Goal: Task Accomplishment & Management: Use online tool/utility

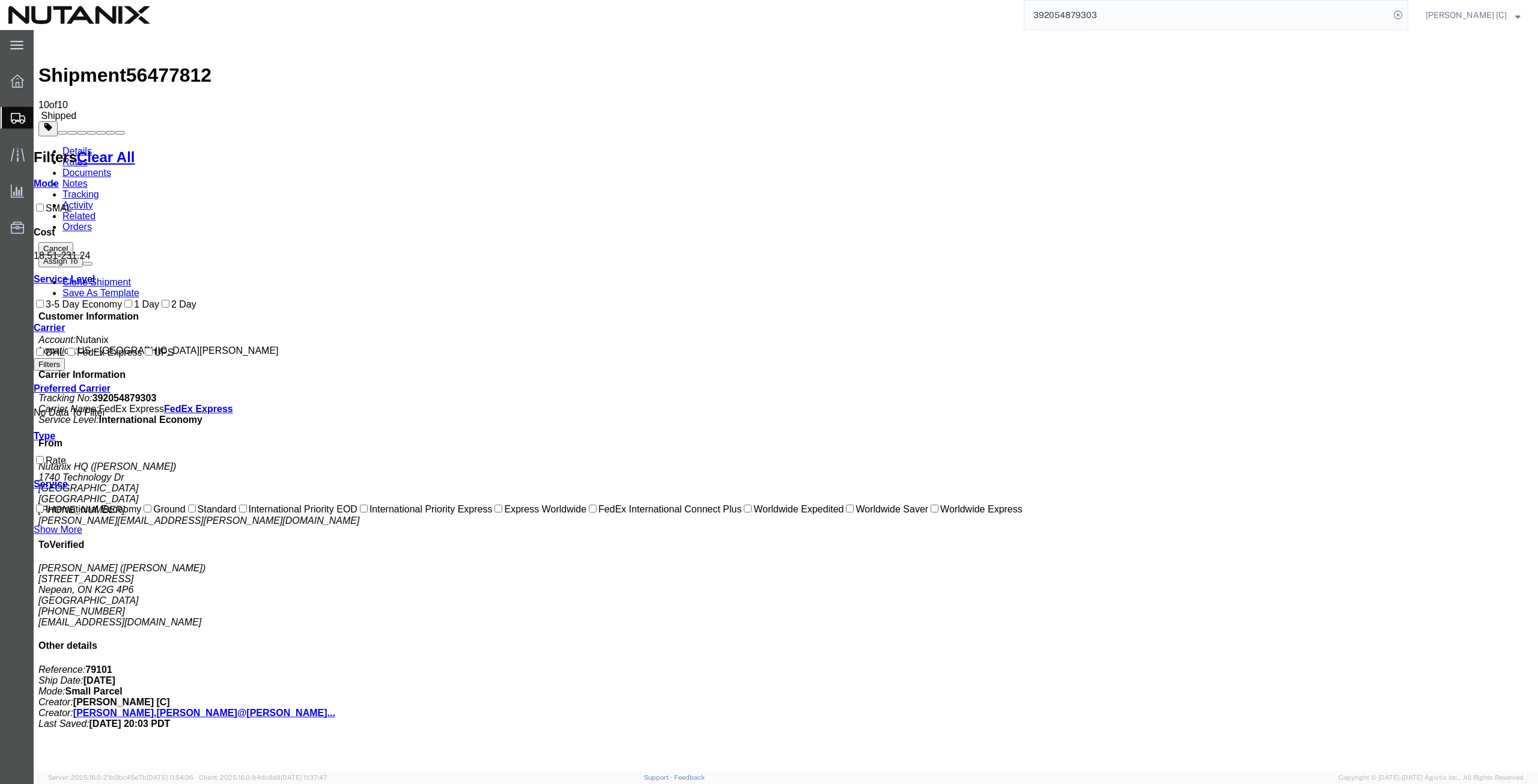
click at [0, 0] on span "Create from Template" at bounding box center [0, 0] width 0 height 0
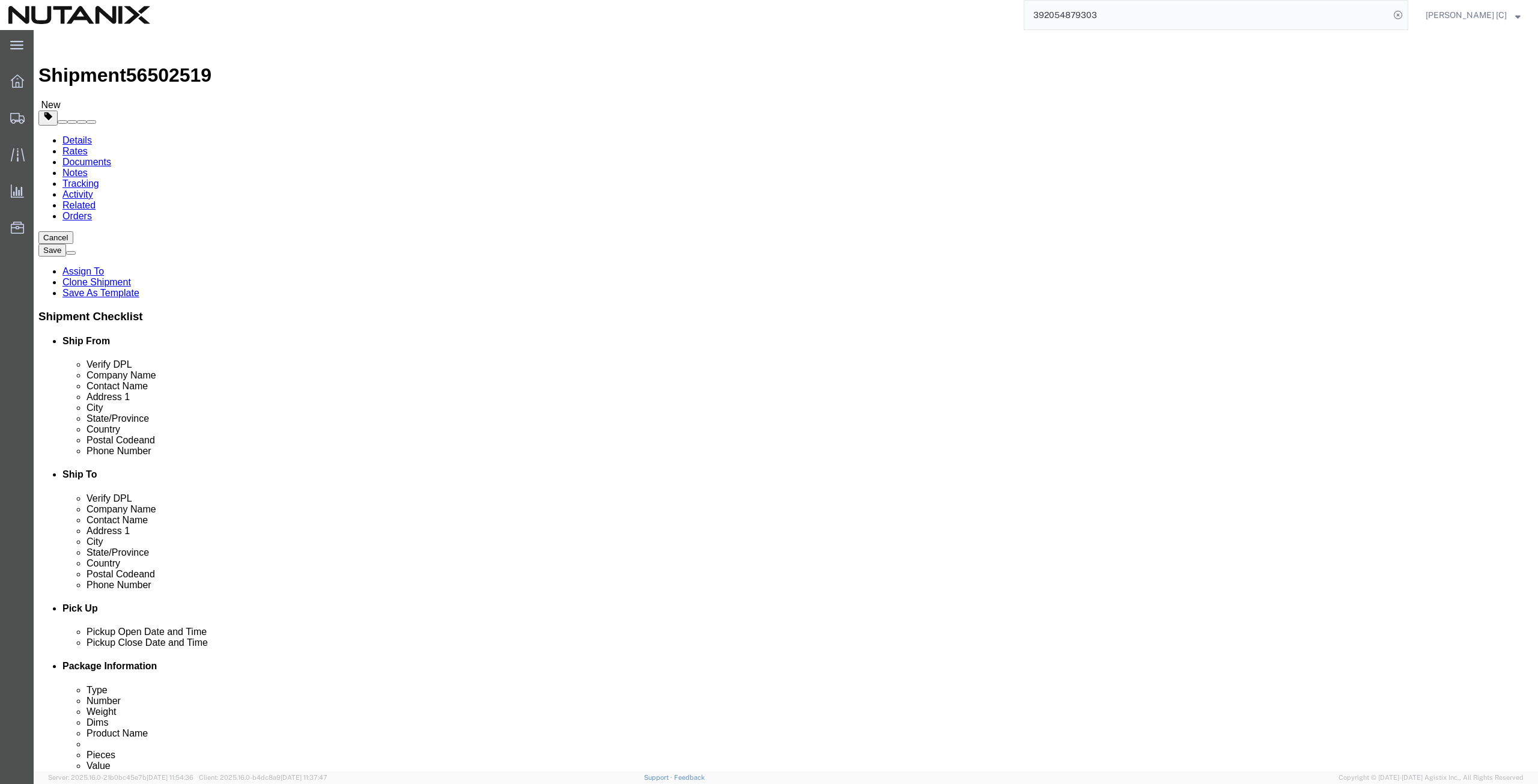
drag, startPoint x: 244, startPoint y: 251, endPoint x: 171, endPoint y: 260, distance: 73.6
click div "Location Select Select My Profile Location [GEOGRAPHIC_DATA] - [GEOGRAPHIC_DATA…"
drag, startPoint x: 292, startPoint y: 276, endPoint x: 286, endPoint y: 280, distance: 7.2
click p "- Nutanix HQ - ([PERSON_NAME]) [STREET_ADDRESS]"
type input "[PERSON_NAME]"
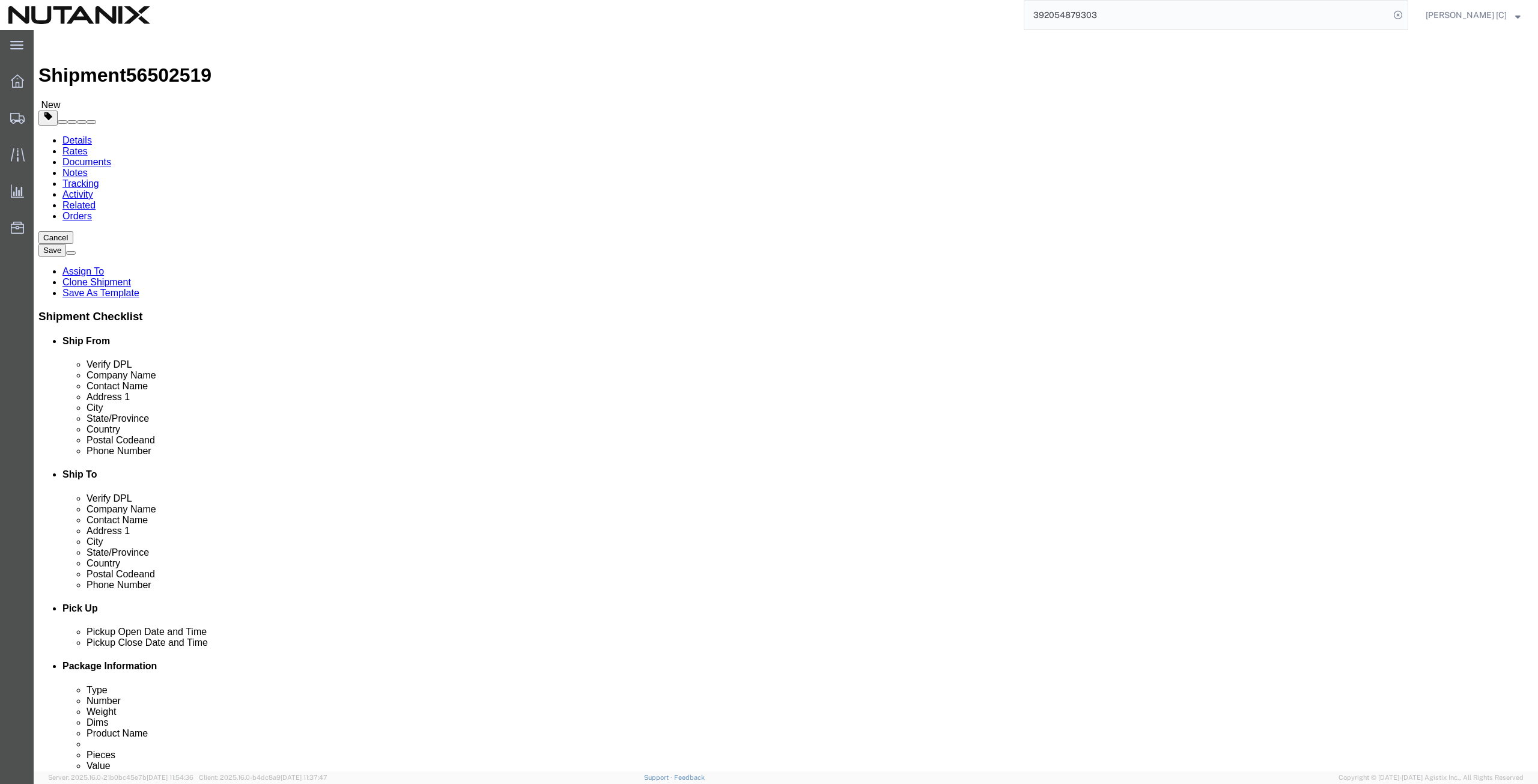
type input "[PHONE_NUMBER]"
type input "[PERSON_NAME][EMAIL_ADDRESS][PERSON_NAME][DOMAIN_NAME]"
select select "CA"
type input "[PERSON_NAME]"
drag, startPoint x: 932, startPoint y: 220, endPoint x: 677, endPoint y: 234, distance: 255.4
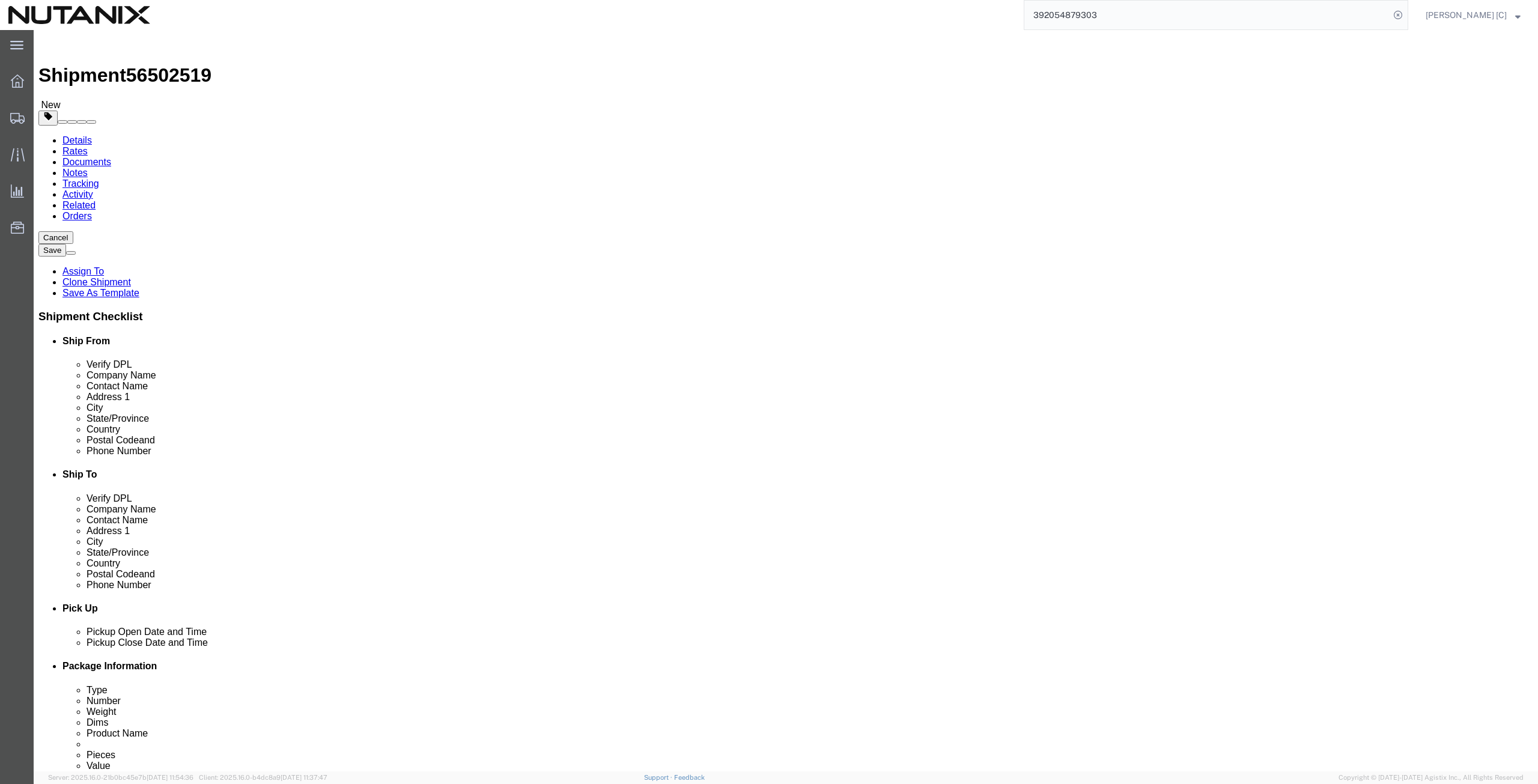
click div "Location Select Select My Profile Location [GEOGRAPHIC_DATA] - [GEOGRAPHIC_DATA…"
paste input "[PERSON_NAME]"
type input "[PERSON_NAME]"
drag, startPoint x: 943, startPoint y: 248, endPoint x: 455, endPoint y: 262, distance: 488.2
click div "Ship From Location Location Select Select My Profile Location [GEOGRAPHIC_DATA]…"
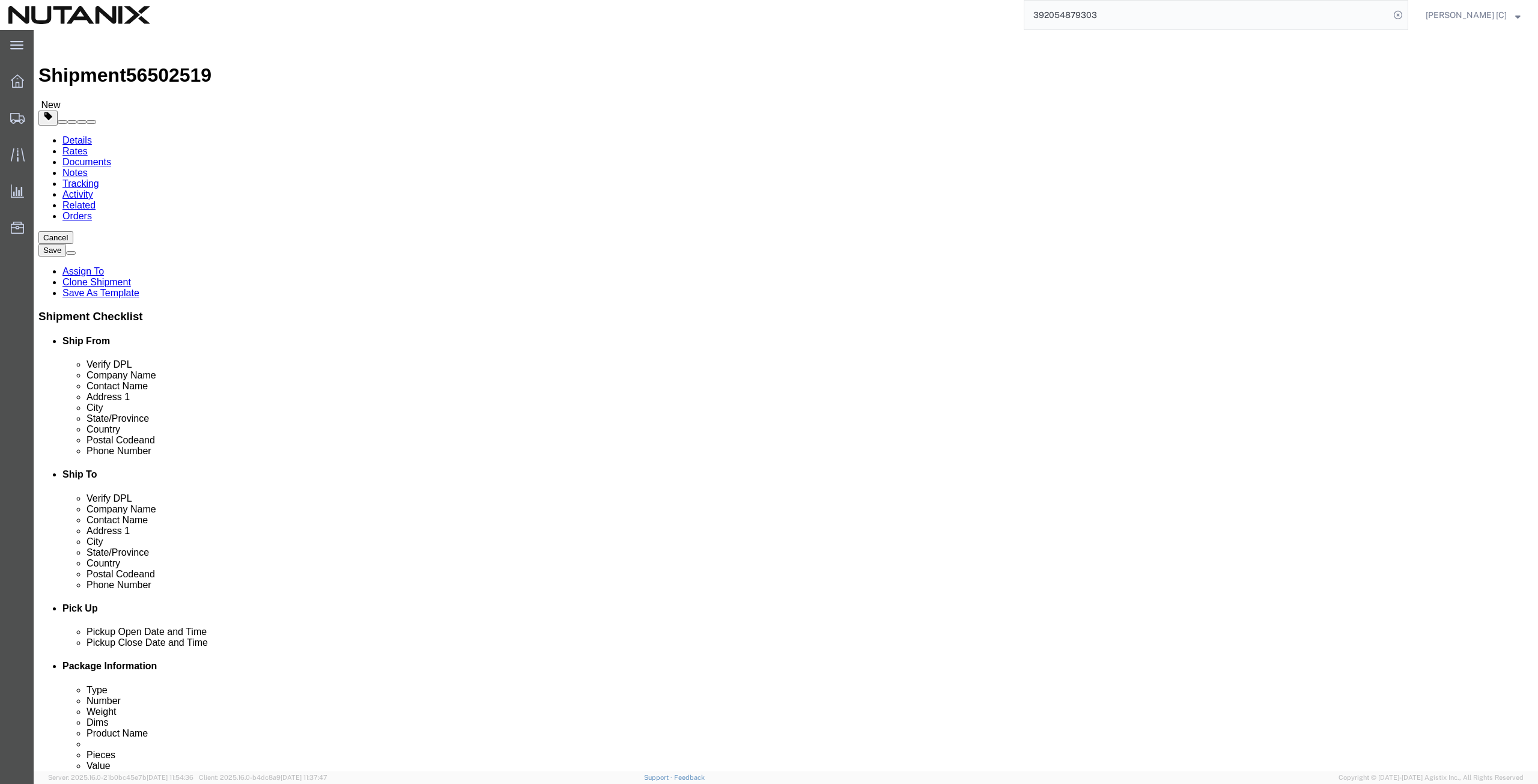
paste input "[PERSON_NAME]"
type input "[PERSON_NAME]"
drag, startPoint x: 945, startPoint y: 272, endPoint x: 693, endPoint y: 296, distance: 253.1
click div "Location Select Select My Profile Location [GEOGRAPHIC_DATA] - [GEOGRAPHIC_DATA…"
paste input "[STREET_ADDRESS]"
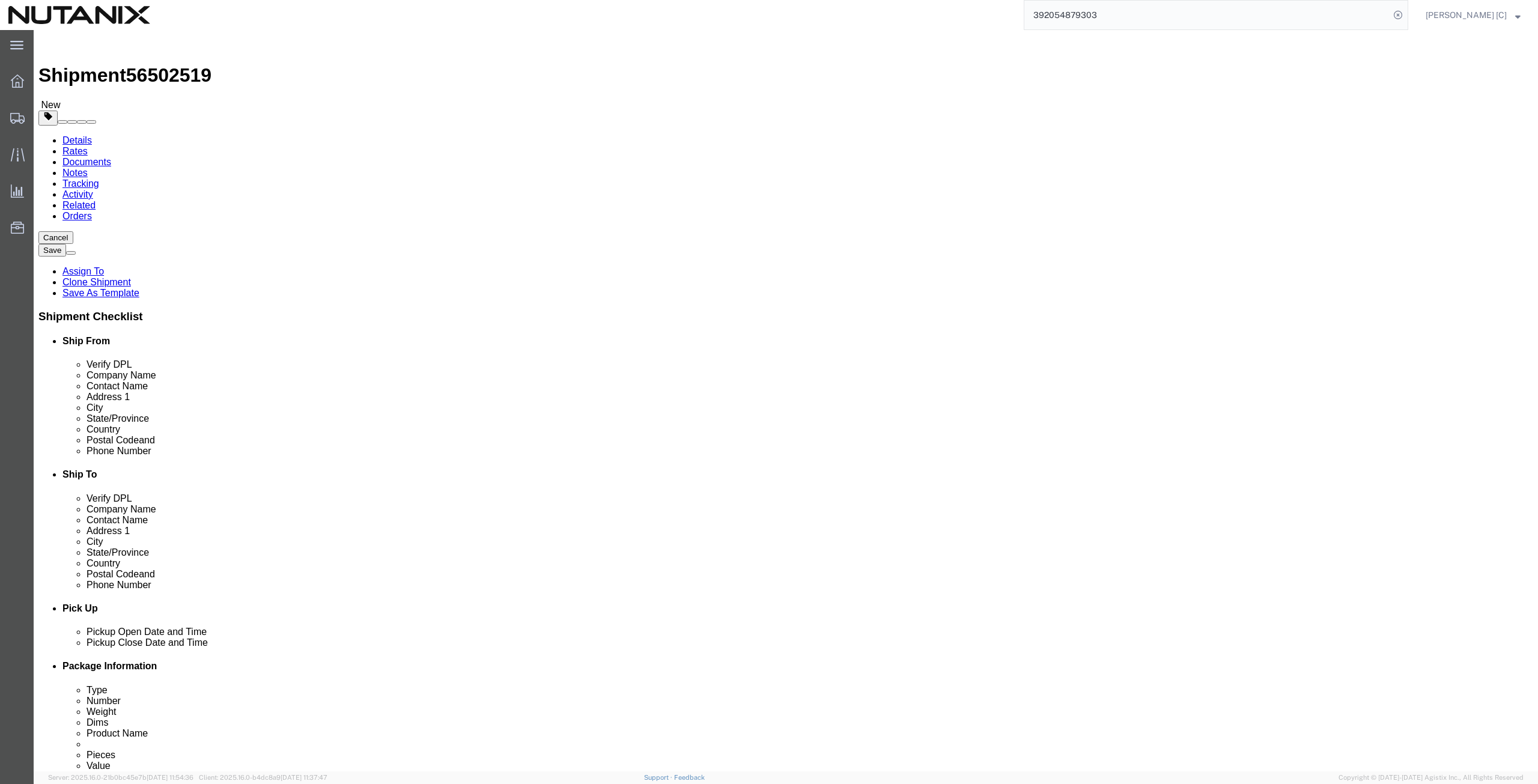
type input "[STREET_ADDRESS]"
drag, startPoint x: 908, startPoint y: 310, endPoint x: 548, endPoint y: 349, distance: 362.1
click div "Ship From Location Location Select Select My Profile Location [GEOGRAPHIC_DATA]…"
paste input "[GEOGRAPHIC_DATA]"
type input "[GEOGRAPHIC_DATA]"
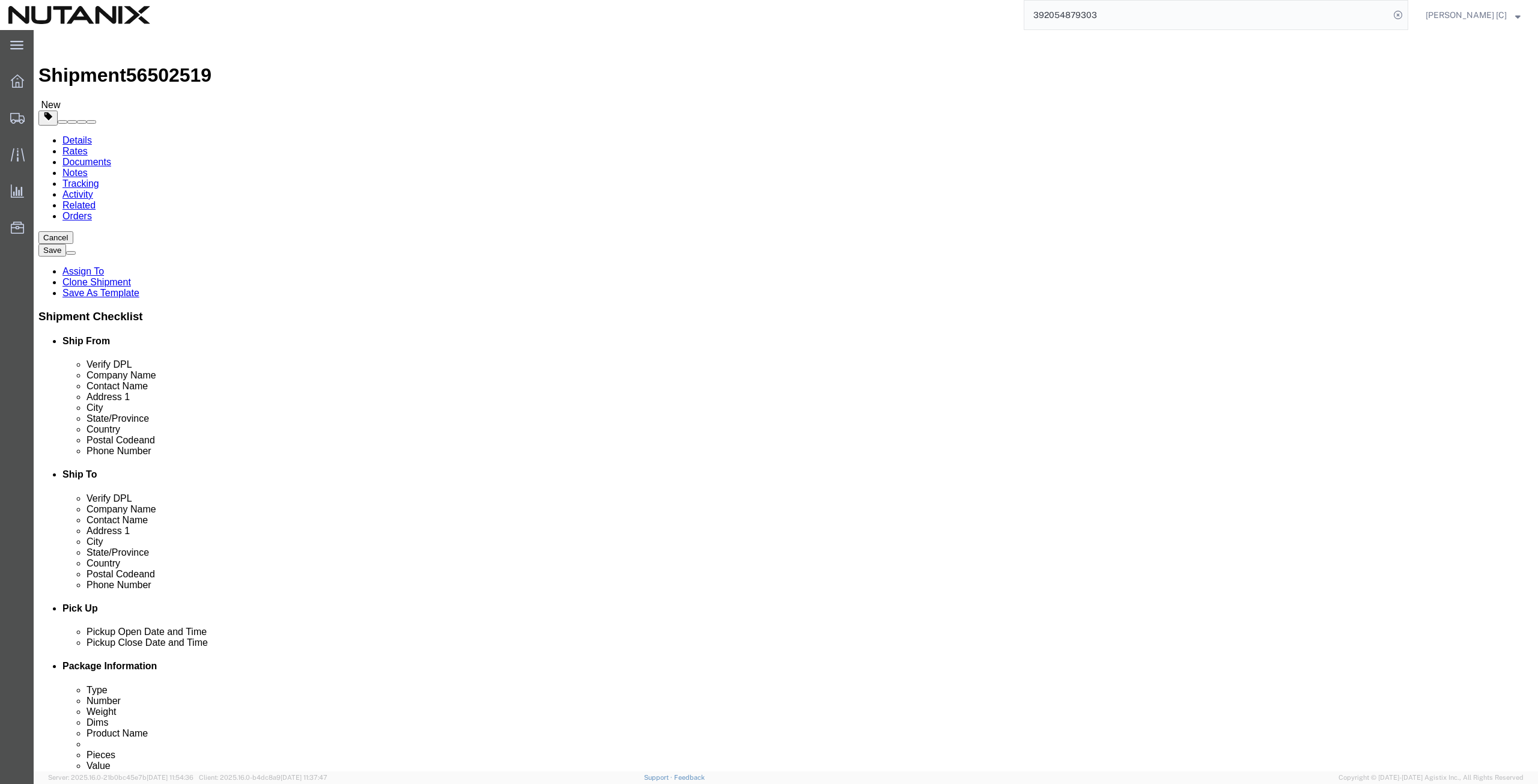
type input "New j"
click div "New j New J ersey"
drag, startPoint x: 891, startPoint y: 383, endPoint x: 694, endPoint y: 373, distance: 197.3
click div "Location Select Select My Profile Location [GEOGRAPHIC_DATA] - [GEOGRAPHIC_DATA…"
paste input "8721"
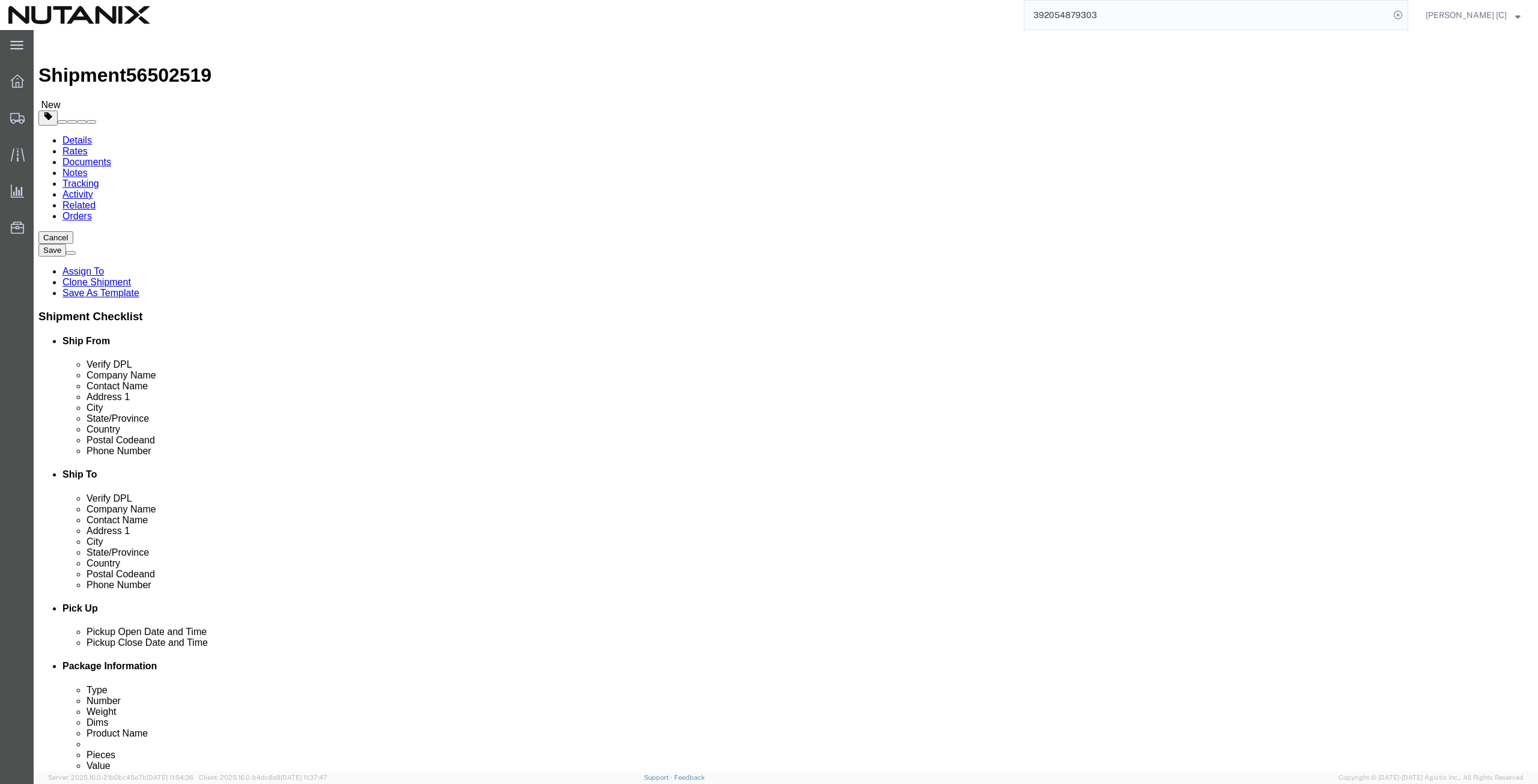
type input "08721"
drag, startPoint x: 952, startPoint y: 409, endPoint x: 731, endPoint y: 431, distance: 222.1
click div "Location Select Select My Profile Location [GEOGRAPHIC_DATA] - [GEOGRAPHIC_DATA…"
click input "[PHONE_NUMBER]"
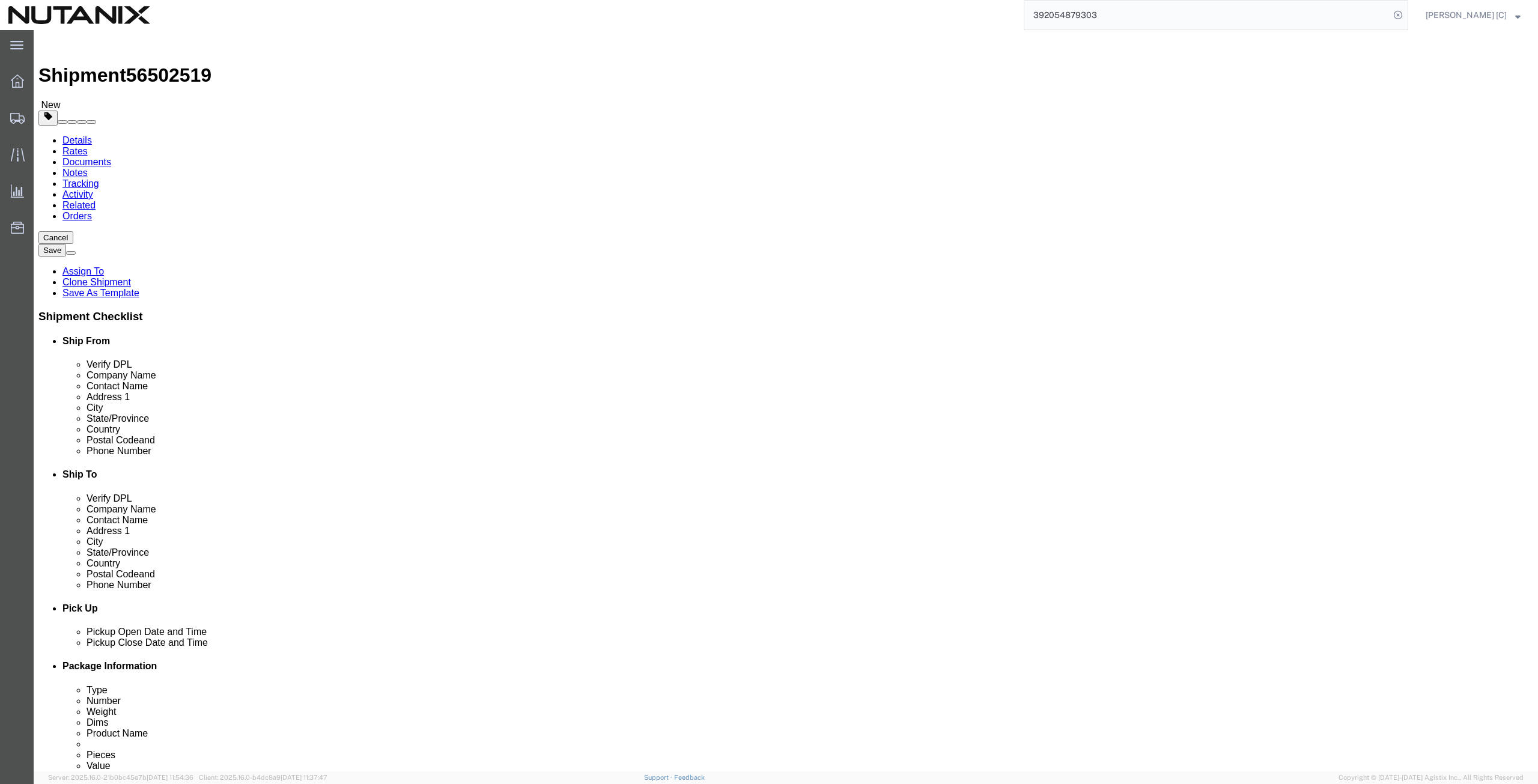
drag, startPoint x: 965, startPoint y: 409, endPoint x: 713, endPoint y: 417, distance: 252.1
click div "Phone Number [PHONE_NUMBER]"
paste input "732) 600-7030"
type input "[PHONE_NUMBER]"
drag, startPoint x: 778, startPoint y: 432, endPoint x: 706, endPoint y: 437, distance: 72.2
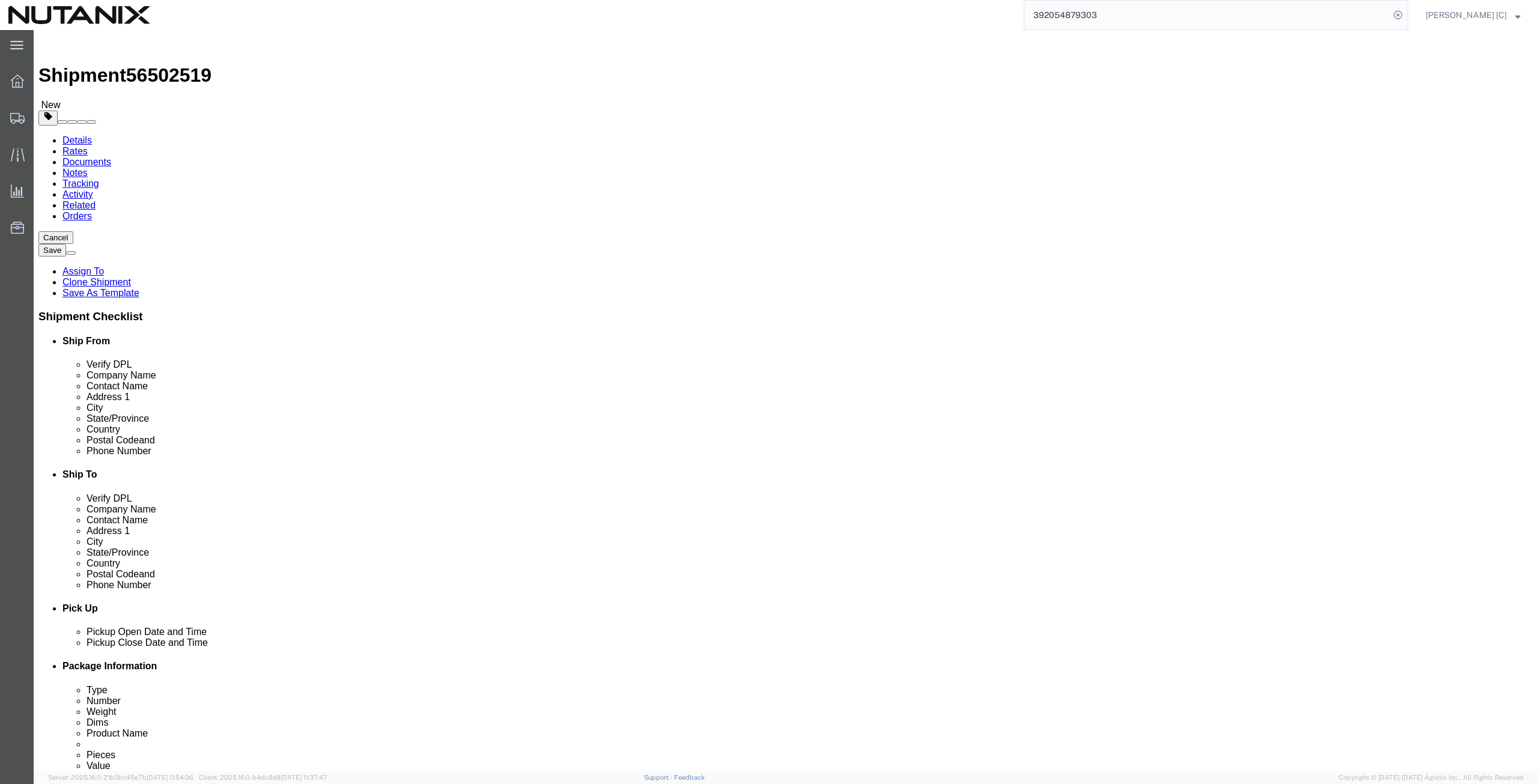
click div "Email [EMAIL_ADDRESS][DOMAIN_NAME]"
paste input "[PERSON_NAME][DOMAIN_NAME][PERSON_NAME]"
type input "[PERSON_NAME][DOMAIN_NAME][EMAIL_ADDRESS][PERSON_NAME][DOMAIN_NAME]"
click input "checkbox"
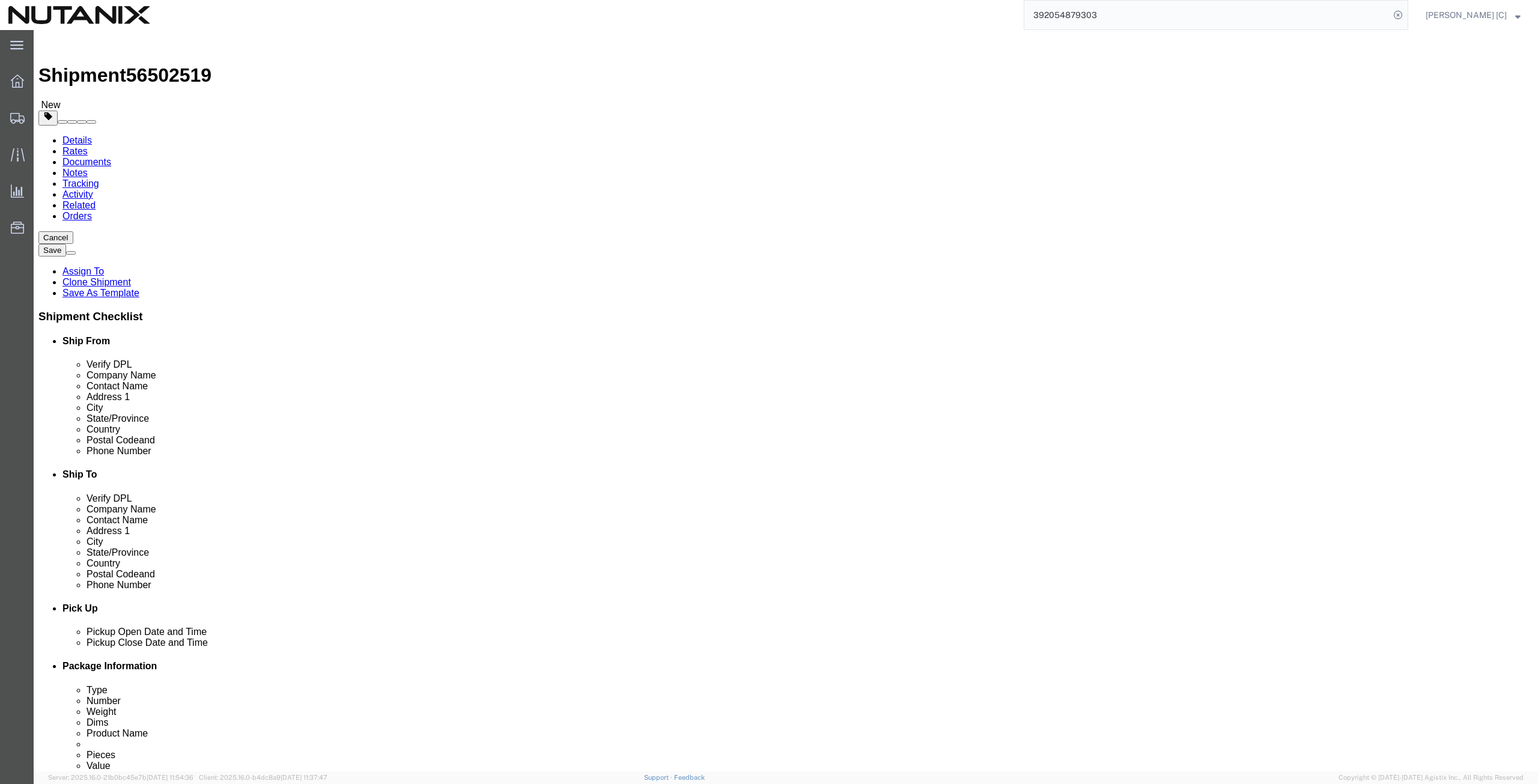
checkbox input "true"
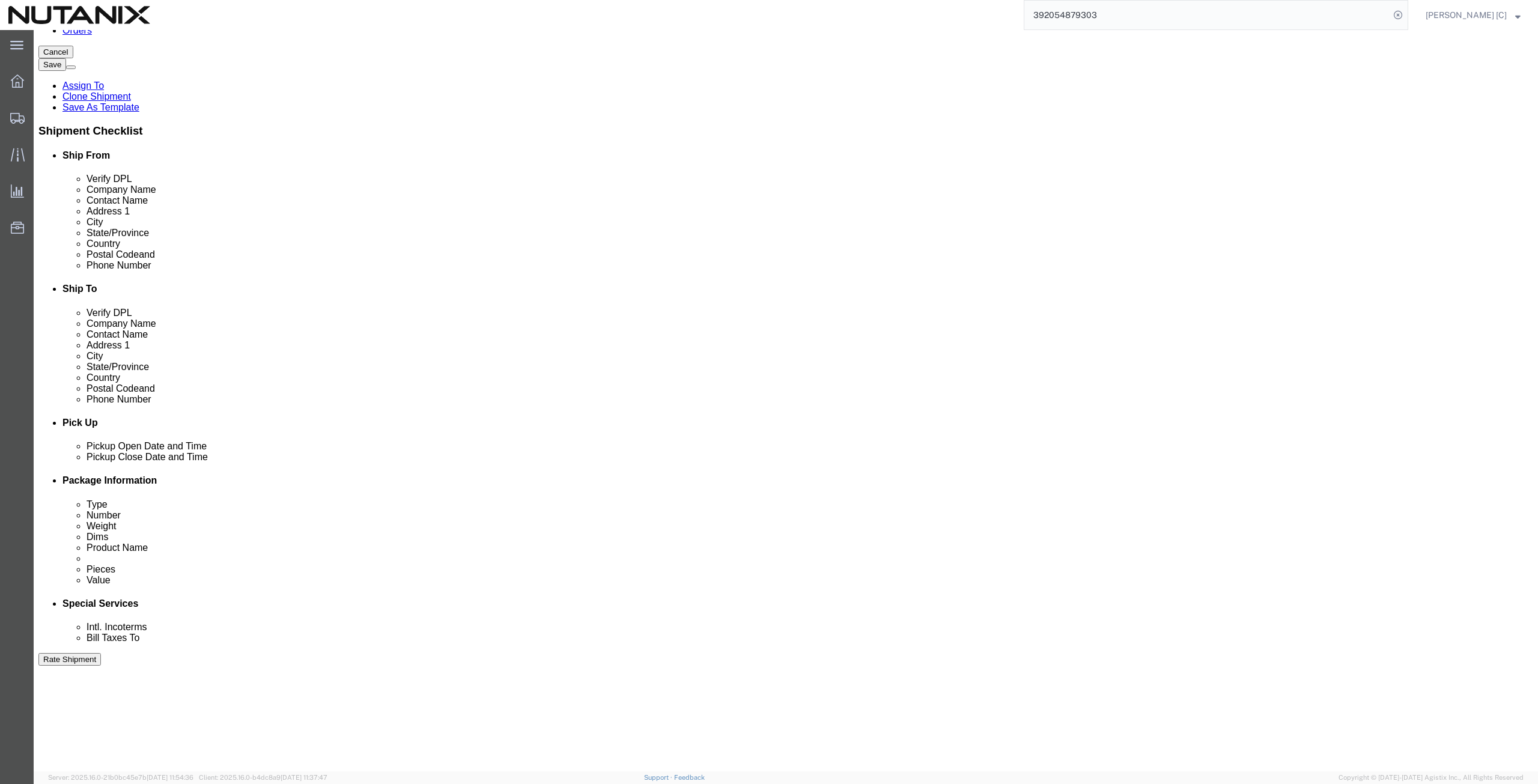
scroll to position [290, 0]
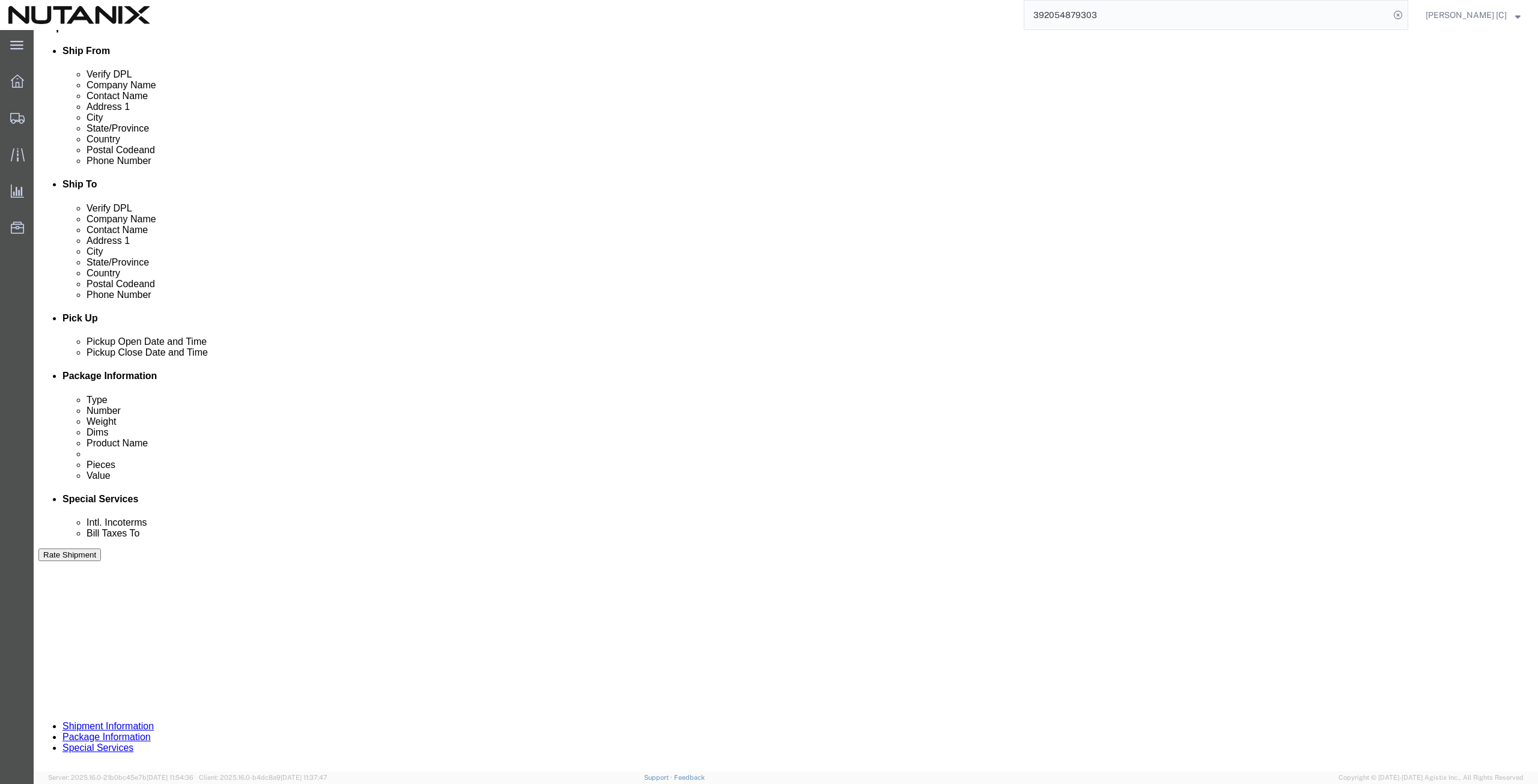
drag, startPoint x: 269, startPoint y: 451, endPoint x: 4, endPoint y: 459, distance: 265.1
click div "Please fix the following errors Ship From Location Location Select Select My Pr…"
click button "Continue"
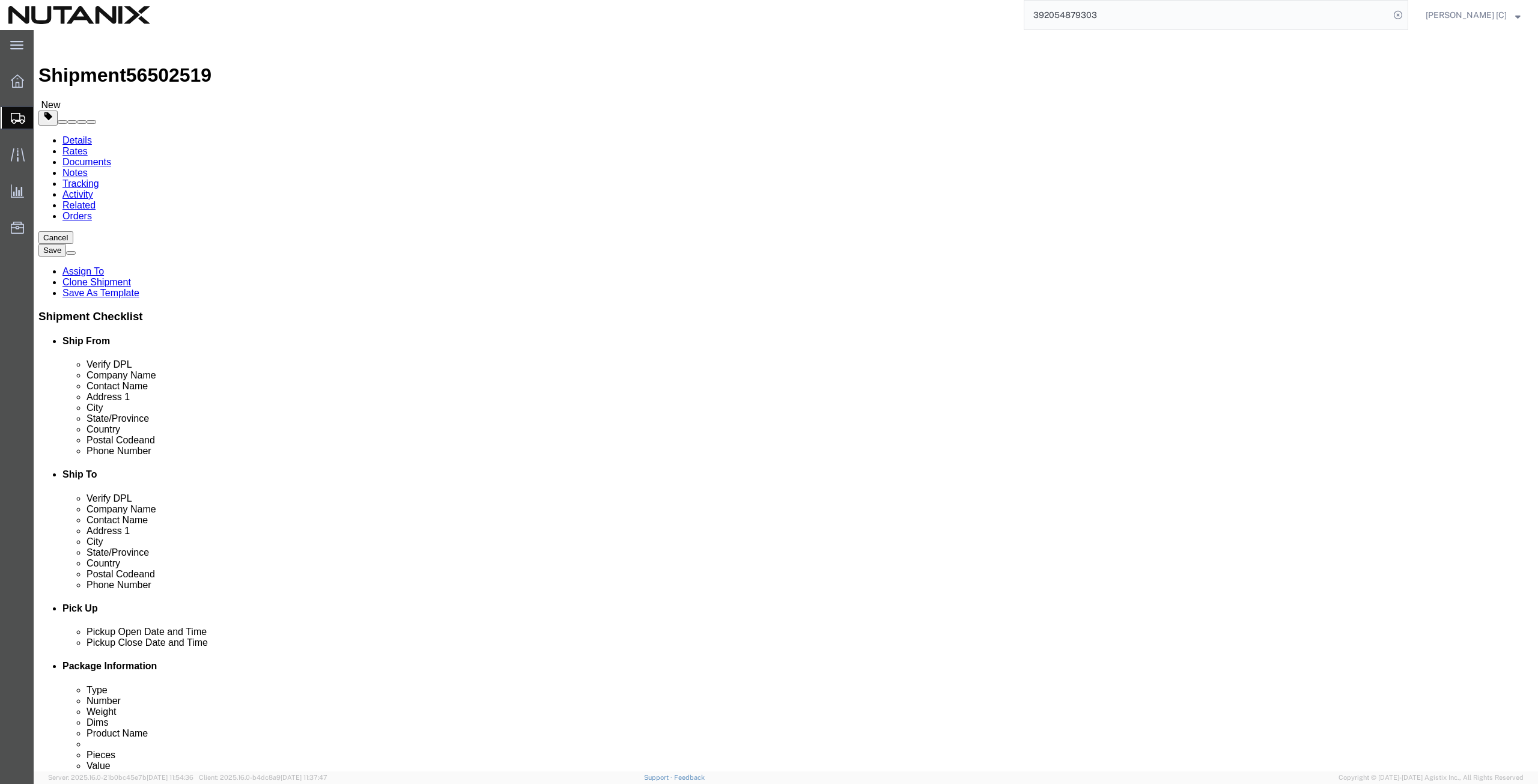
click button "Continue"
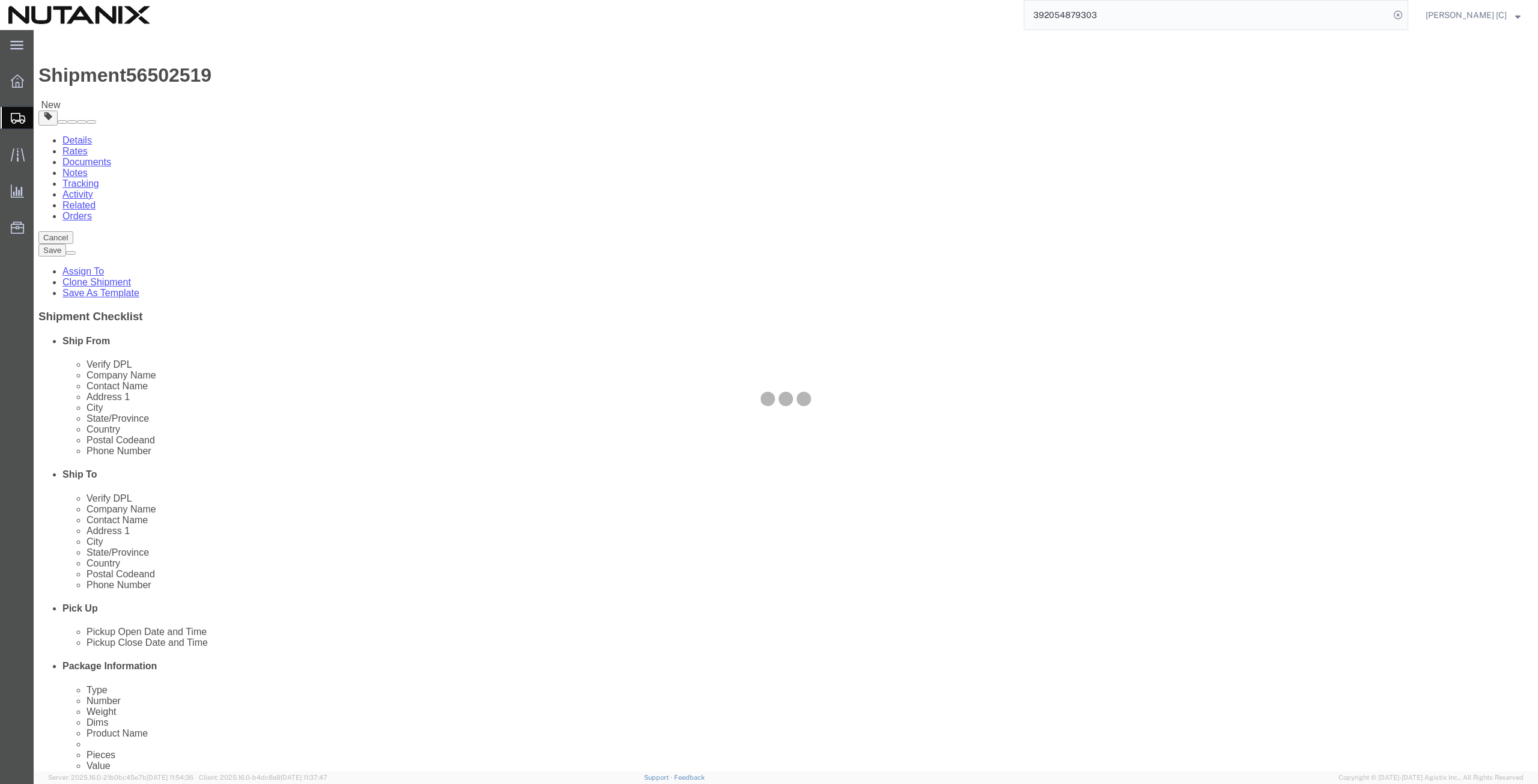
select select
select select "COSTCENTER"
select select "59656"
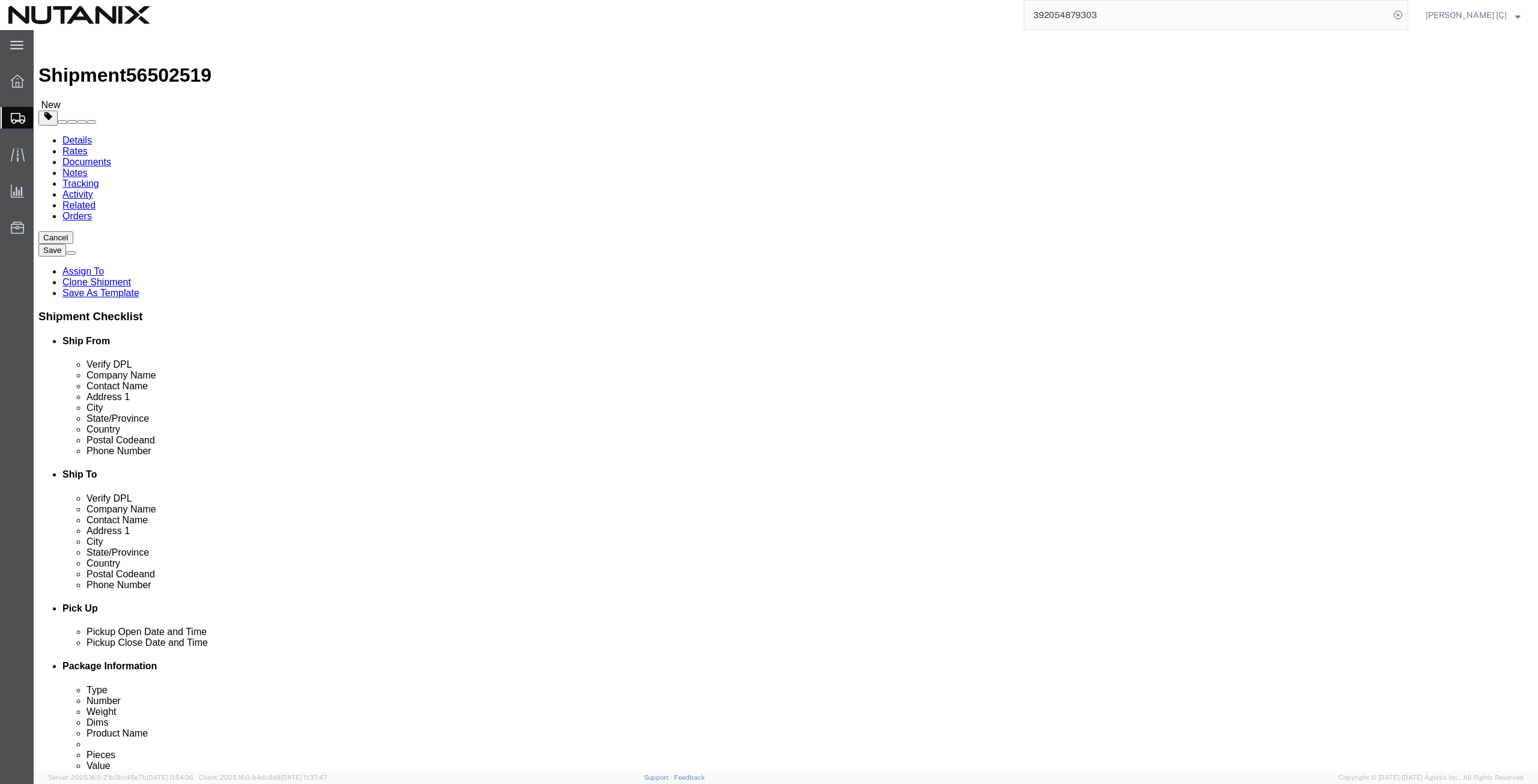
click input "Return Label Required"
checkbox input "false"
select select
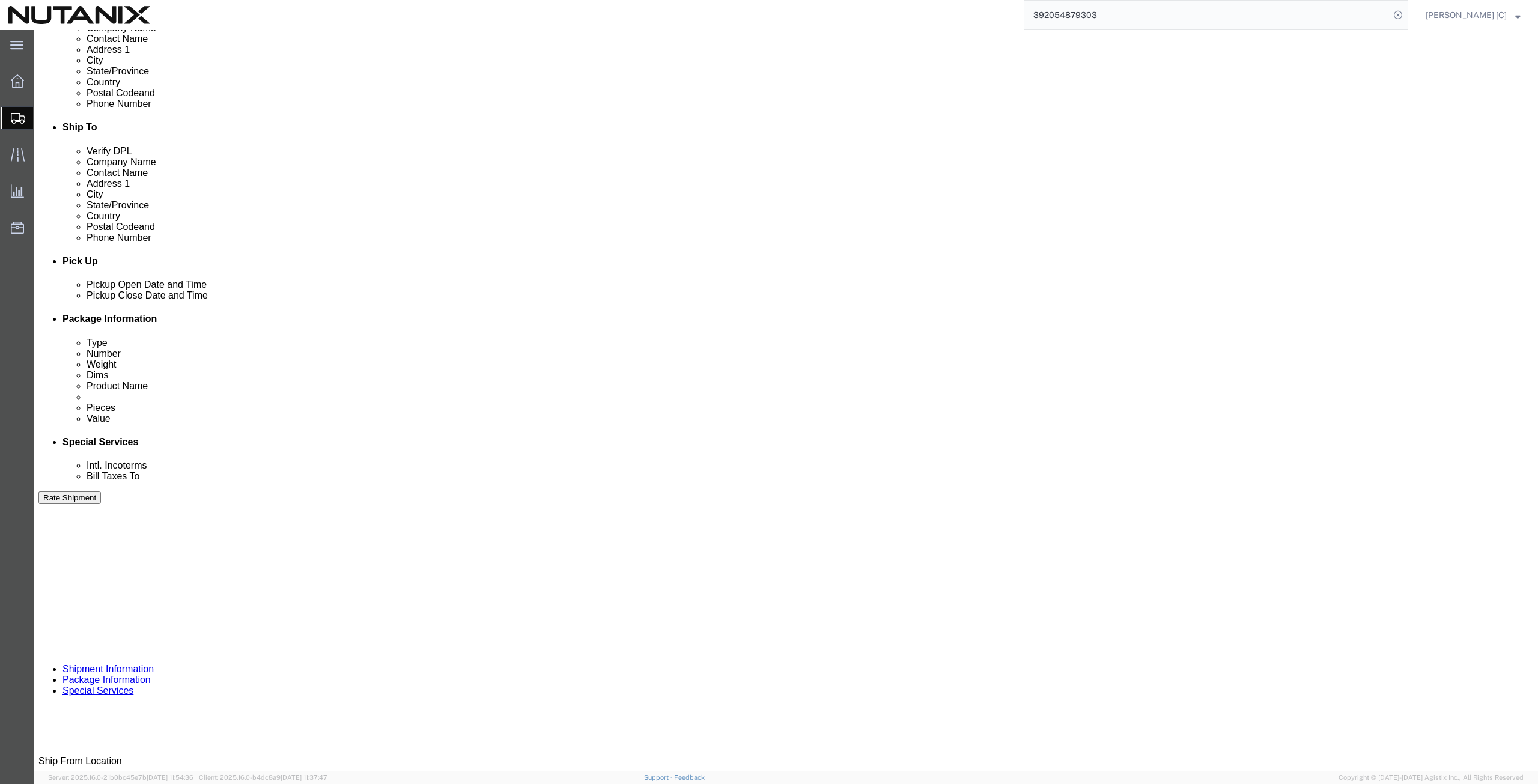
scroll to position [417, 0]
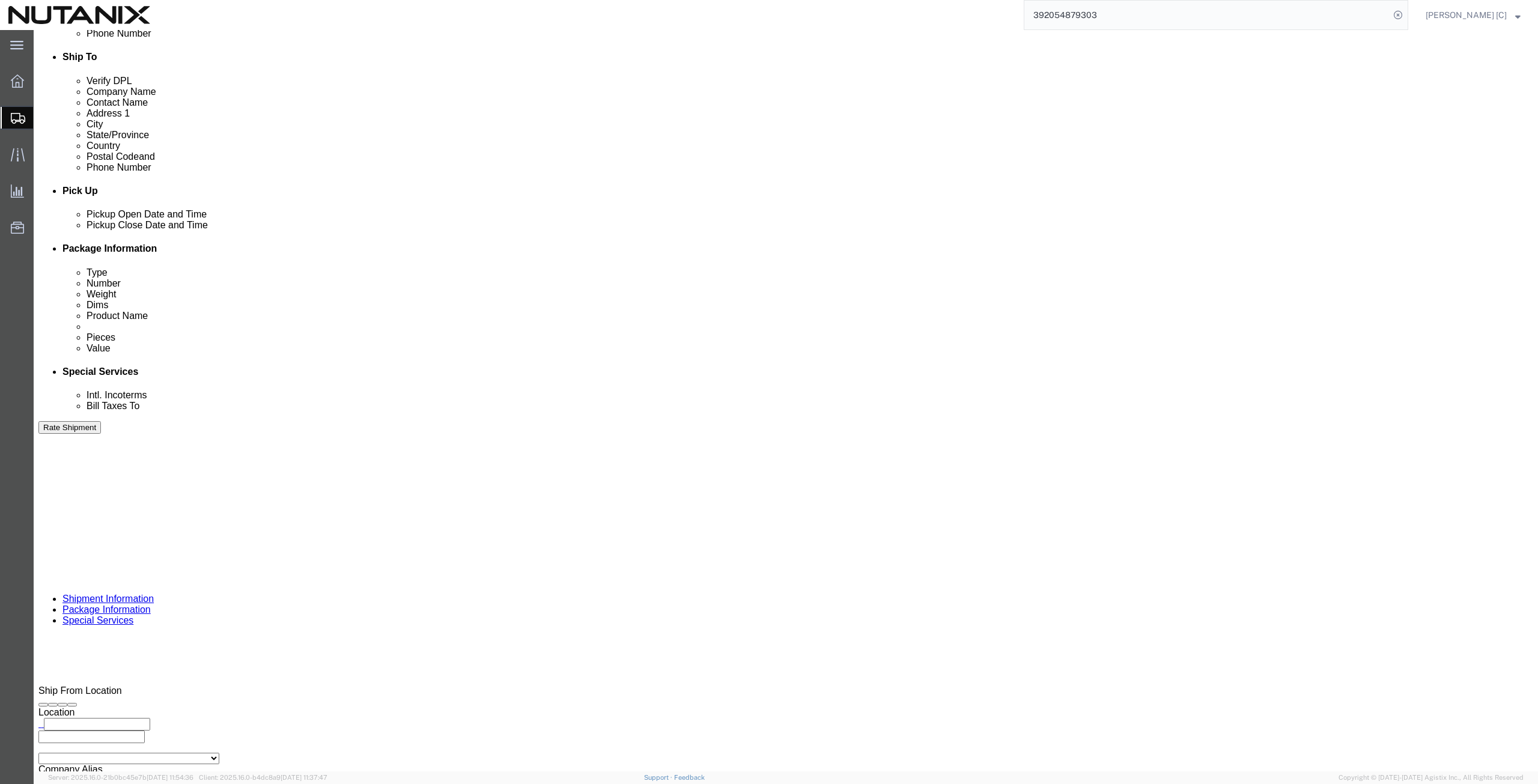
click button "Rate Shipment"
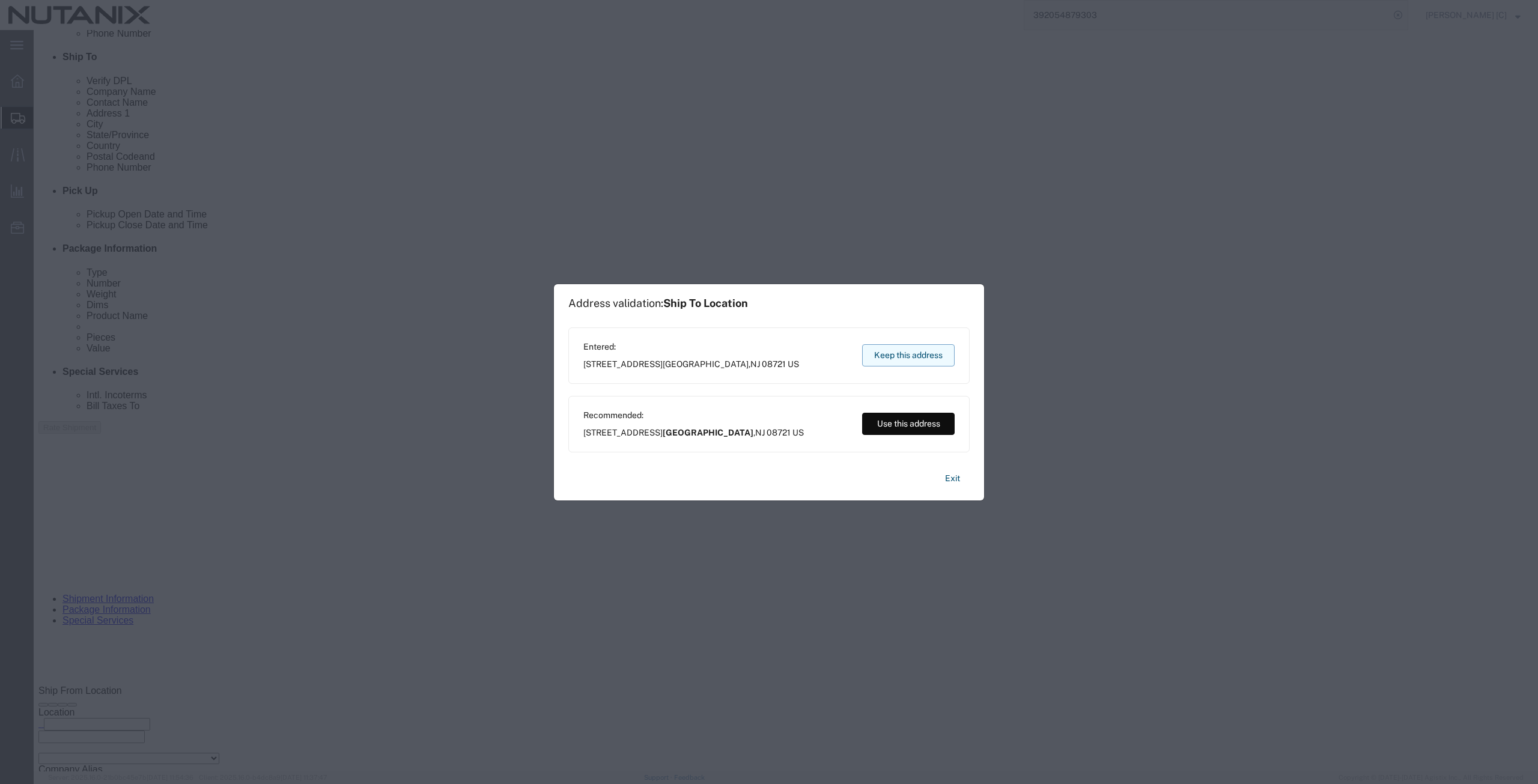
click at [914, 360] on button "Keep this address" at bounding box center [909, 355] width 93 height 22
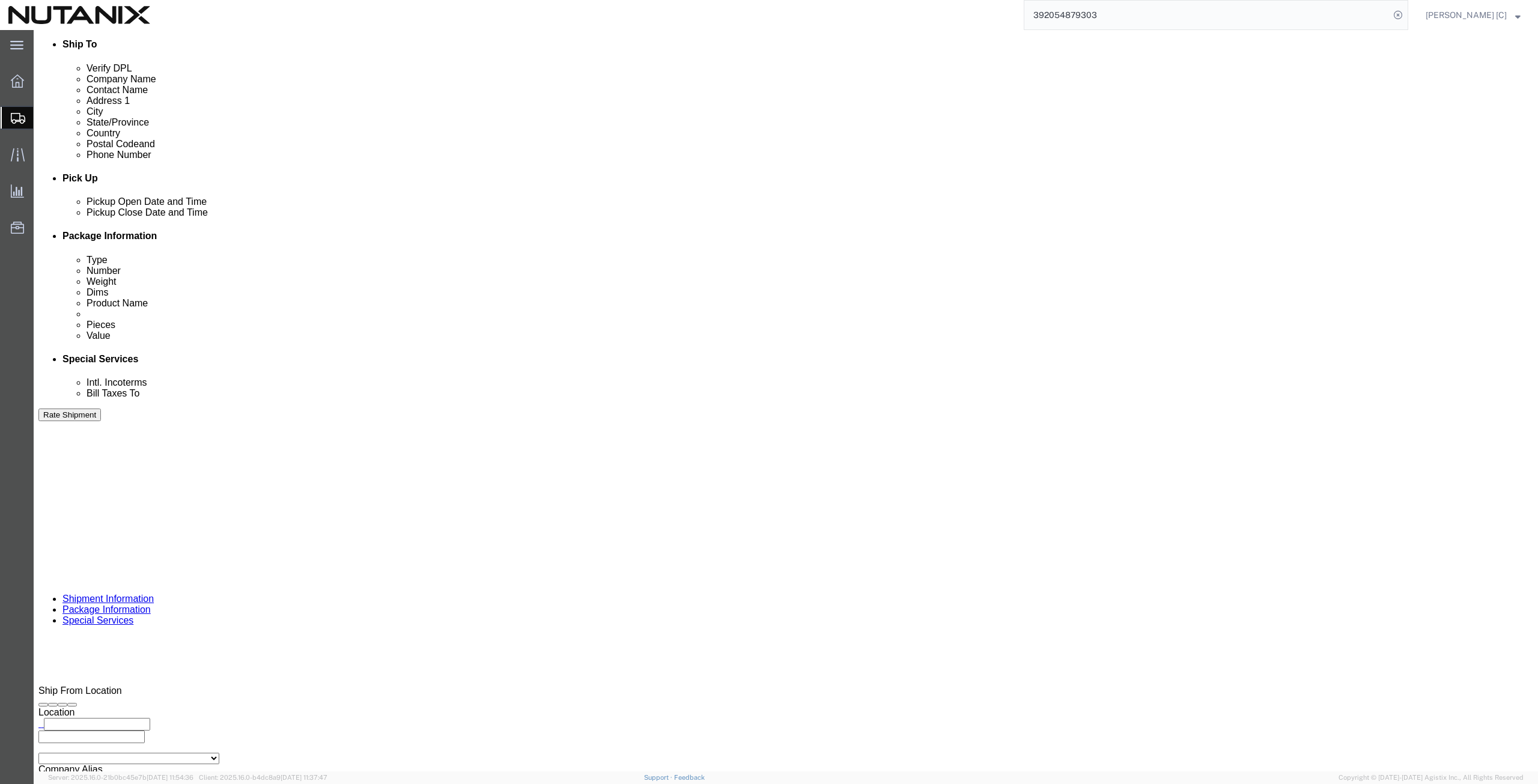
click button "Rate Shipment"
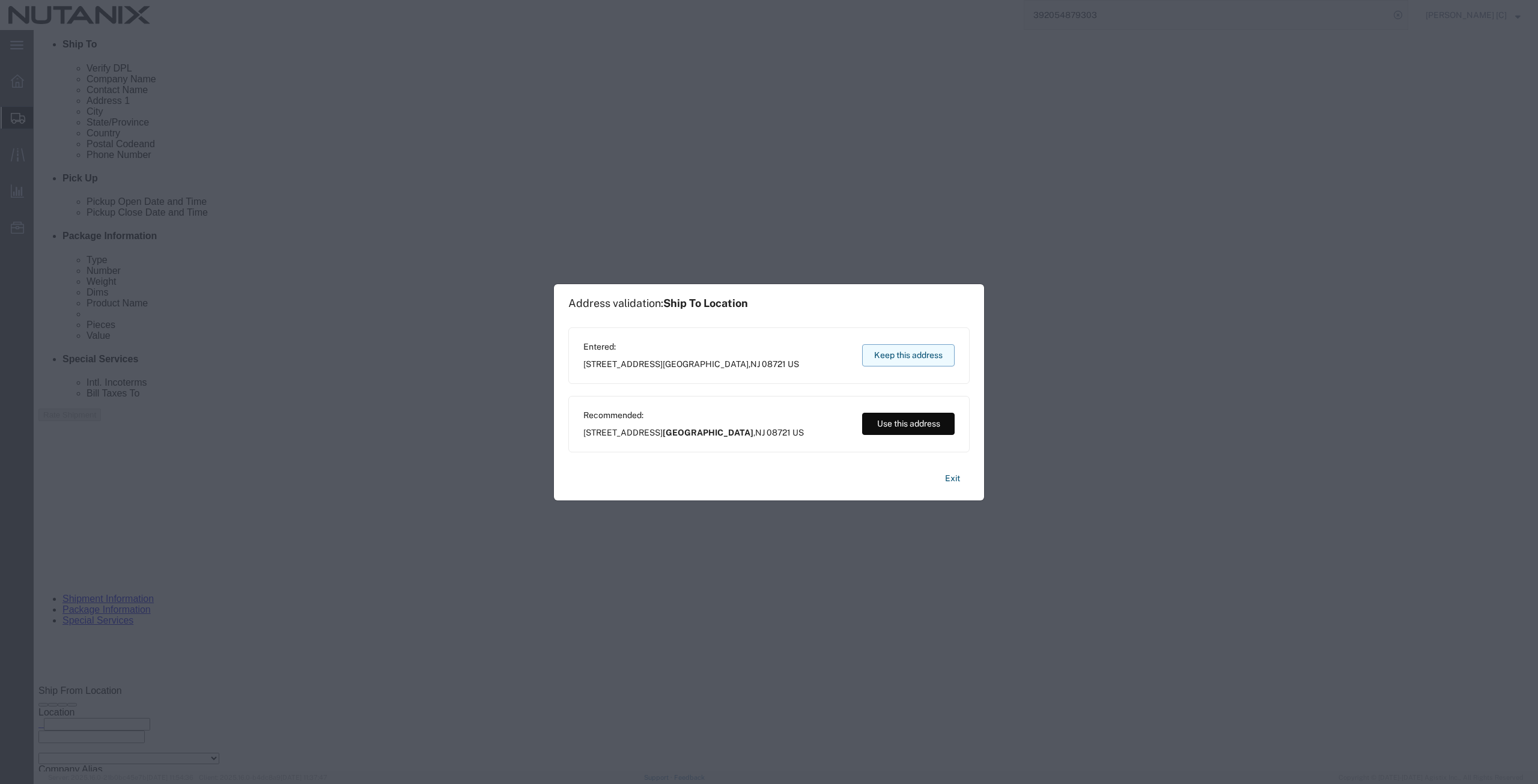
click at [891, 352] on button "Keep this address" at bounding box center [909, 355] width 93 height 22
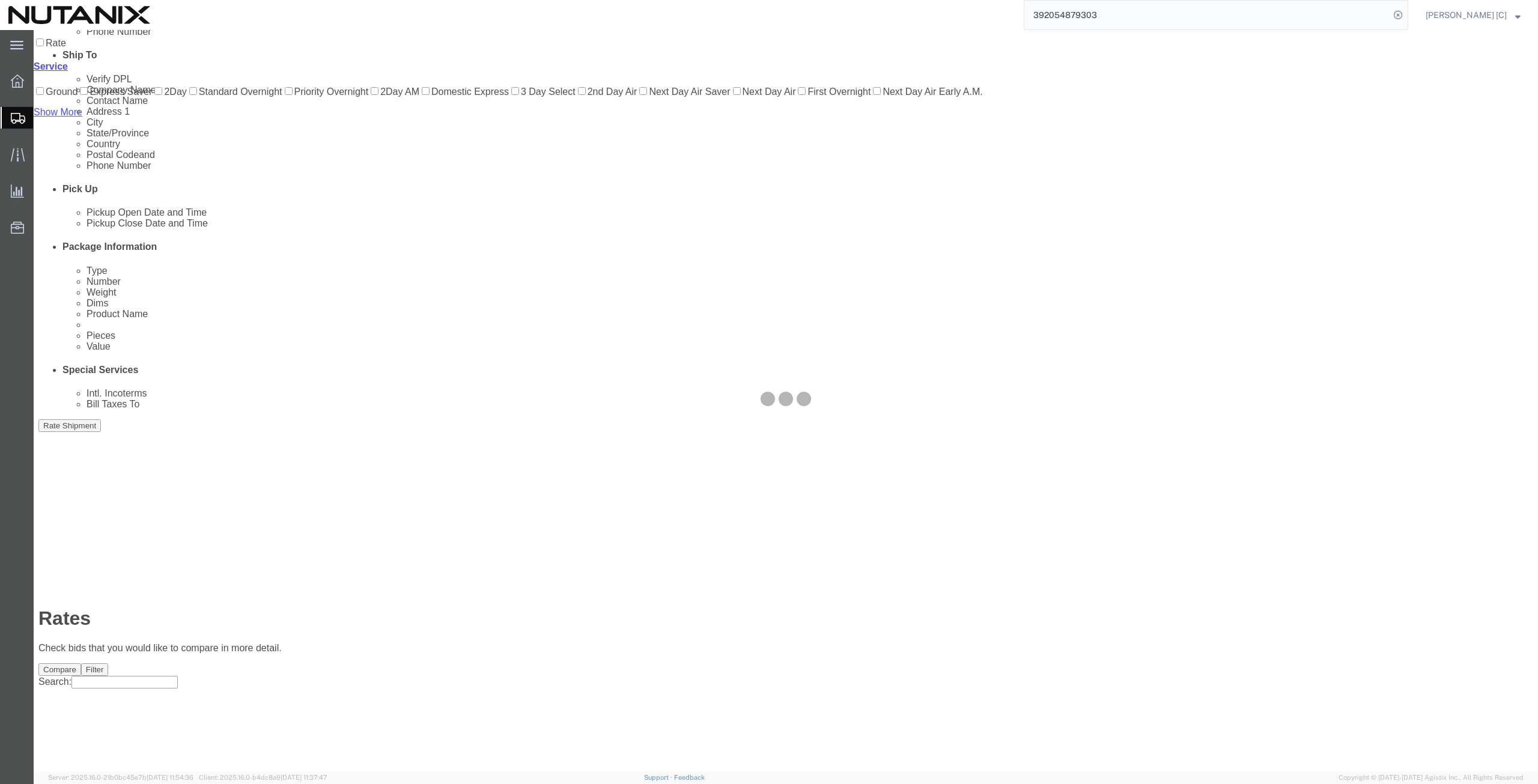
scroll to position [0, 0]
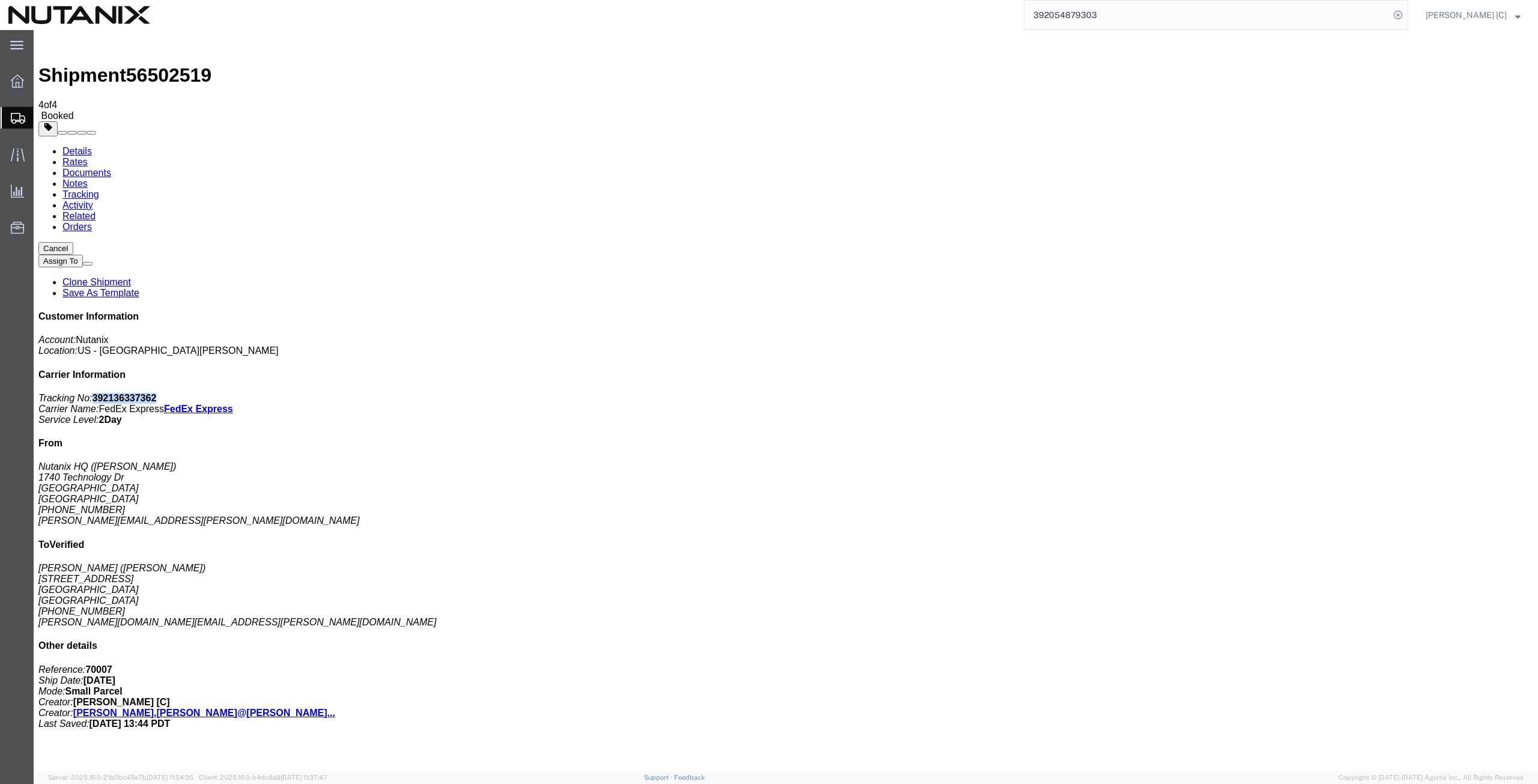
drag, startPoint x: 1427, startPoint y: 184, endPoint x: 1370, endPoint y: 187, distance: 57.1
click at [1370, 393] on p "Tracking No: 392136337362 Carrier Name: FedEx Express FedEx Express Service Lev…" at bounding box center [786, 409] width 1495 height 33
copy b "392136337362"
click at [0, 0] on span "Create from Template" at bounding box center [0, 0] width 0 height 0
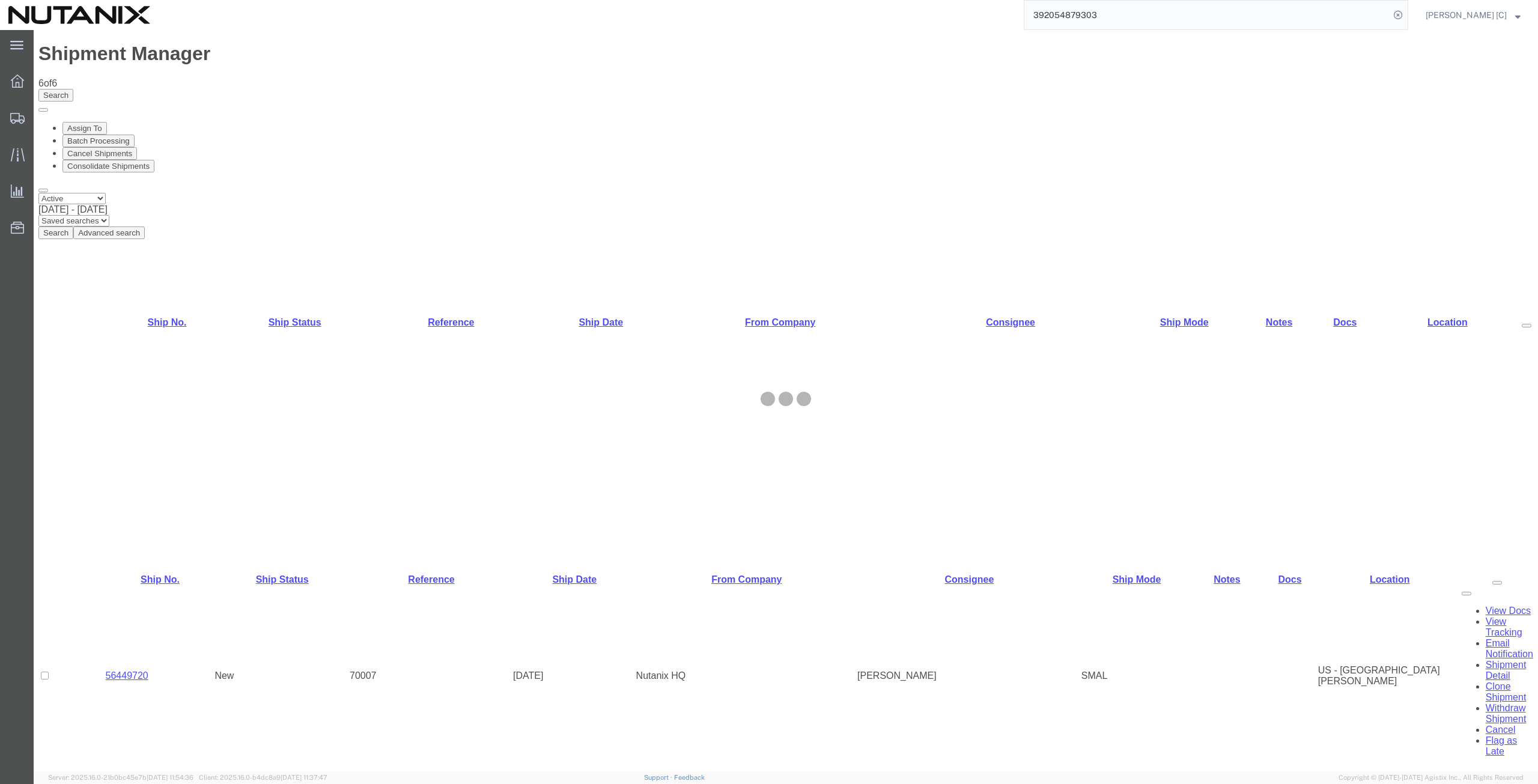
select select "46554"
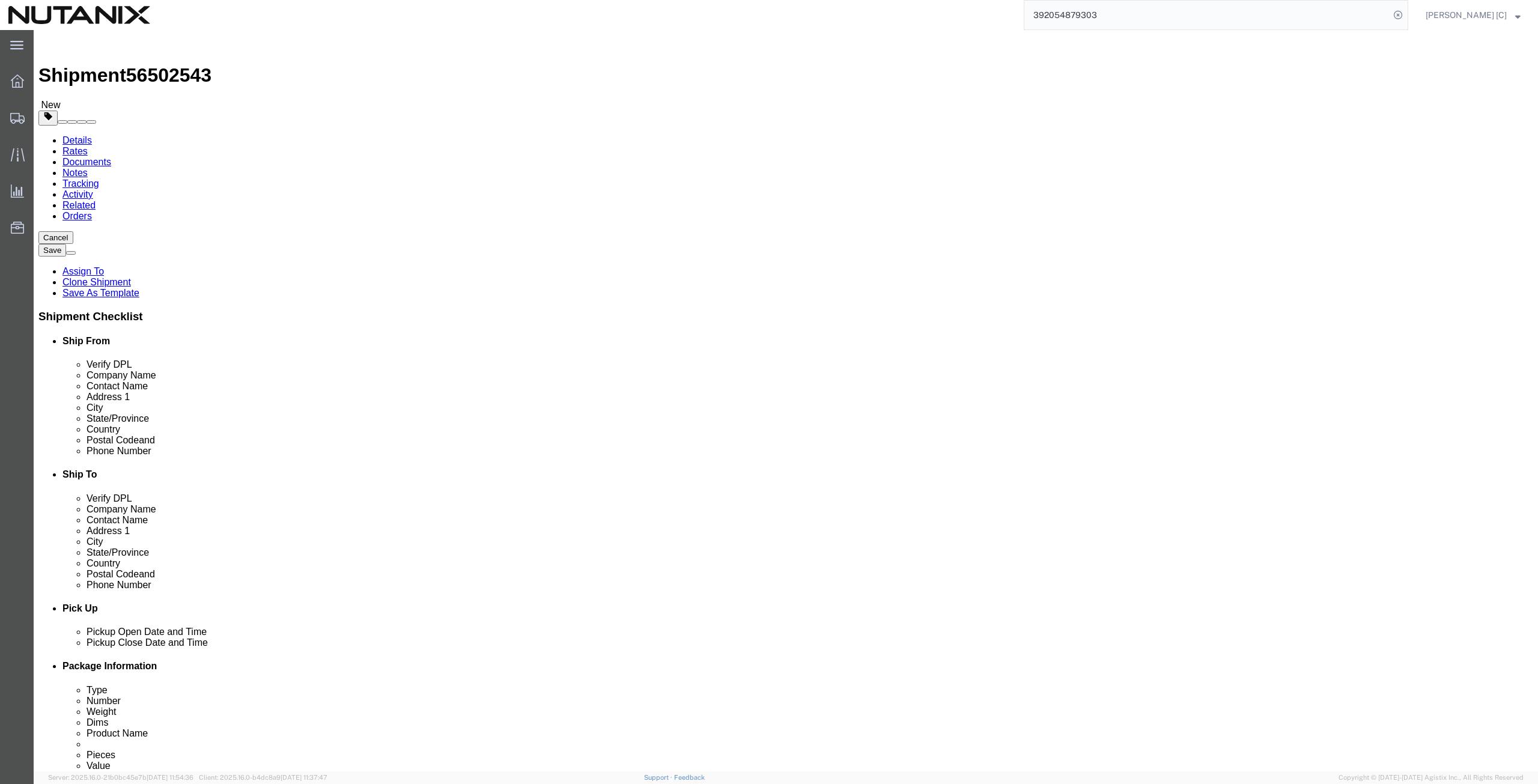
drag, startPoint x: 306, startPoint y: 219, endPoint x: 158, endPoint y: 233, distance: 148.7
click div "Location Select Select My Profile Location [GEOGRAPHIC_DATA] - [GEOGRAPHIC_DATA…"
paste input "[PERSON_NAME]"
type input "[PERSON_NAME]"
drag, startPoint x: 281, startPoint y: 249, endPoint x: 82, endPoint y: 259, distance: 199.3
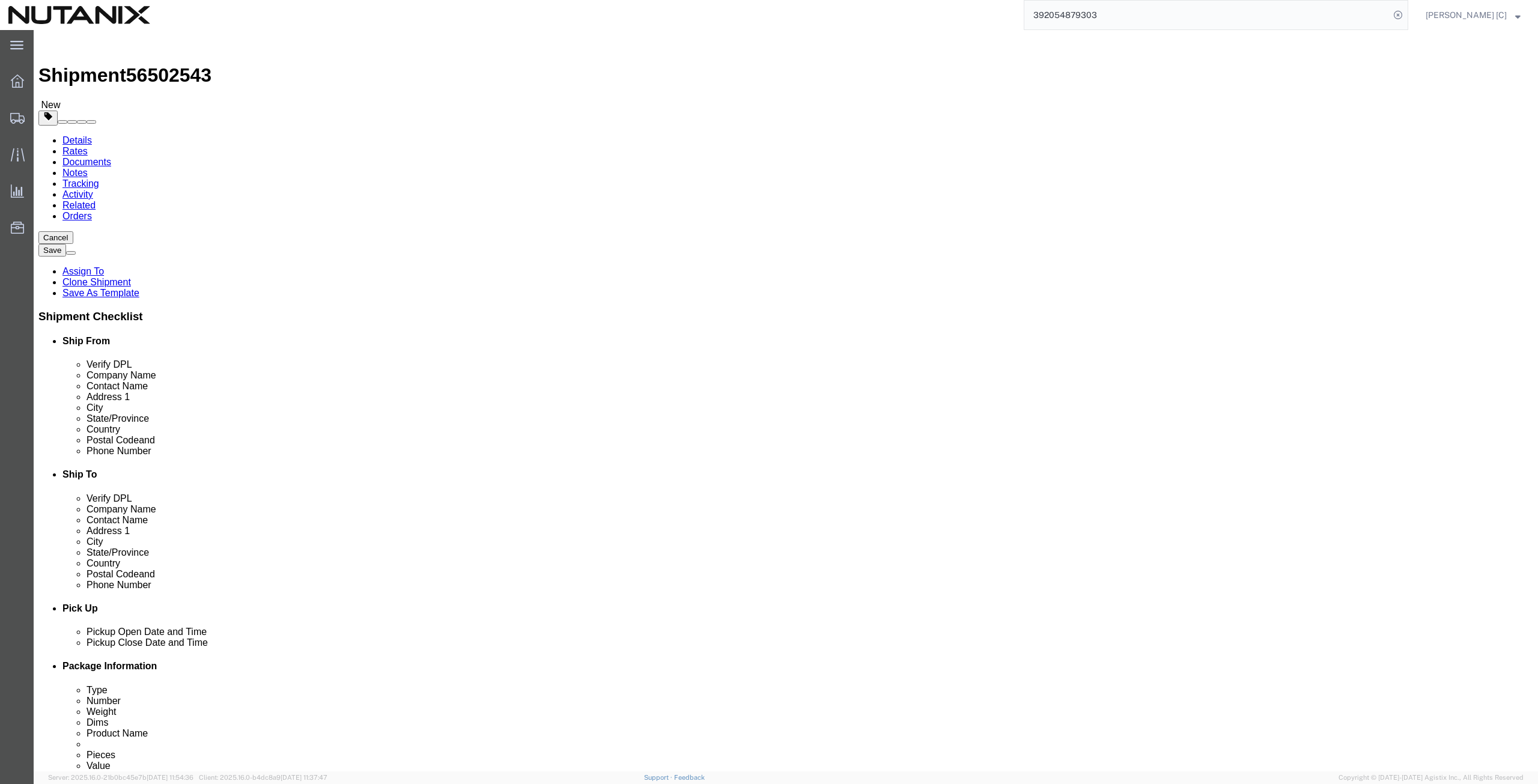
click div "Location Select Select My Profile Location [GEOGRAPHIC_DATA] - [GEOGRAPHIC_DATA…"
paste input "[PERSON_NAME]"
type input "[PERSON_NAME]"
drag, startPoint x: 286, startPoint y: 273, endPoint x: 35, endPoint y: 264, distance: 251.2
click div "Address [STREET_ADDRESS][US_STATE]"
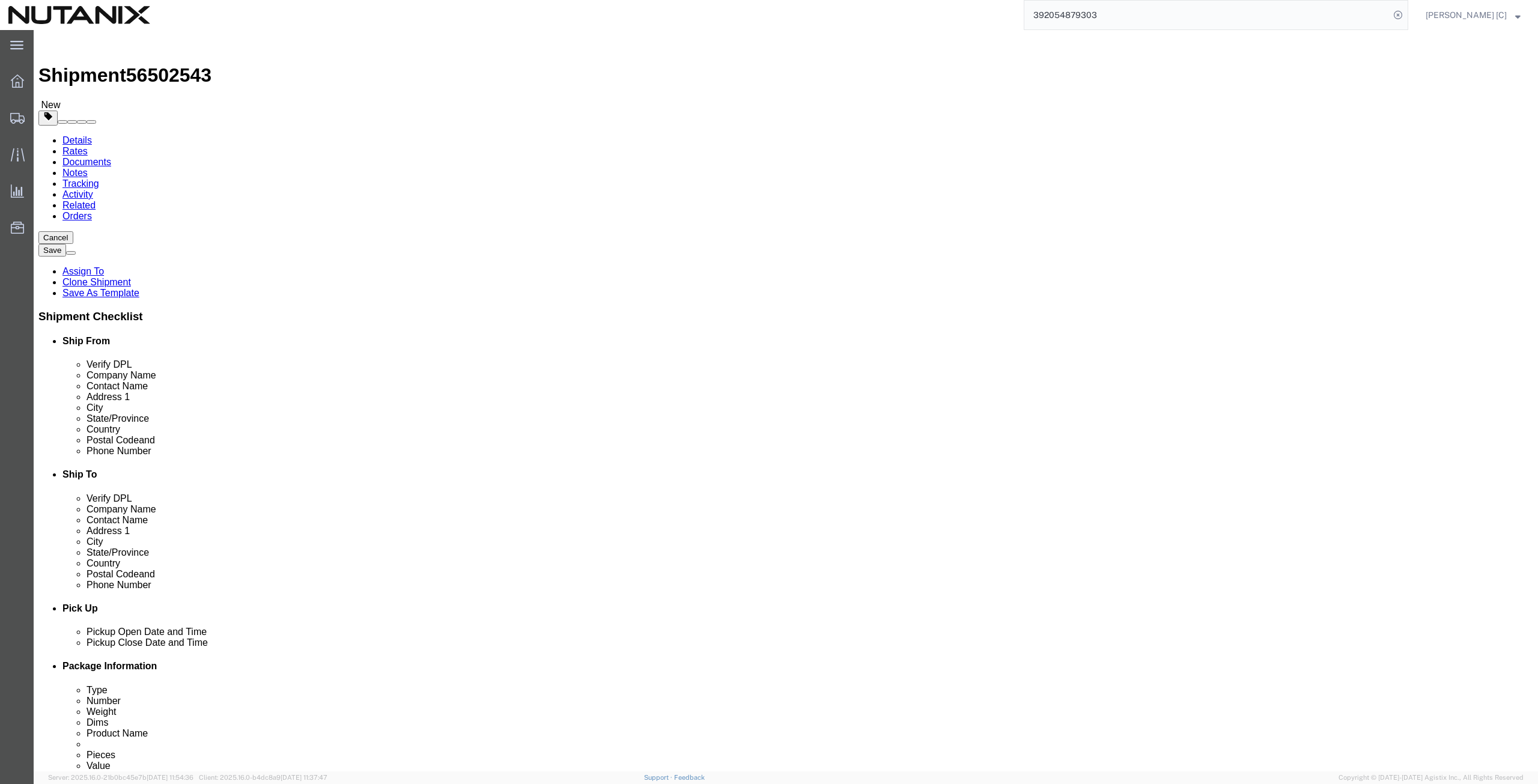
paste input "[STREET_ADDRESS]"
type input "[STREET_ADDRESS]"
drag, startPoint x: 265, startPoint y: 295, endPoint x: 98, endPoint y: 288, distance: 167.1
click div "Address [STREET_ADDRESS]"
drag, startPoint x: 263, startPoint y: 321, endPoint x: 206, endPoint y: 308, distance: 58.5
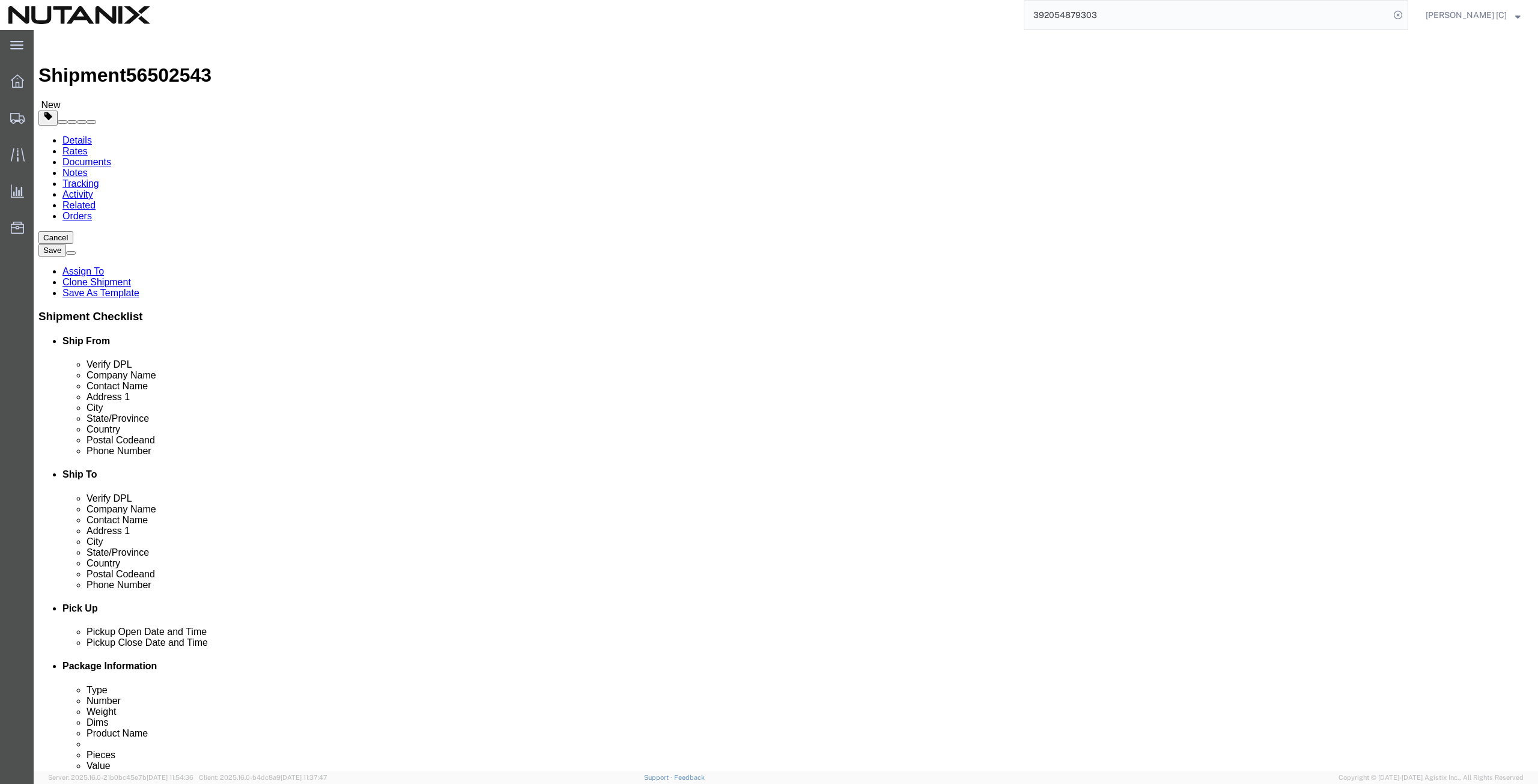
click div "City Plano"
paste input "[GEOGRAPHIC_DATA]"
type input "[GEOGRAPHIC_DATA]"
type input "new"
drag, startPoint x: 268, startPoint y: 385, endPoint x: 154, endPoint y: 384, distance: 114.0
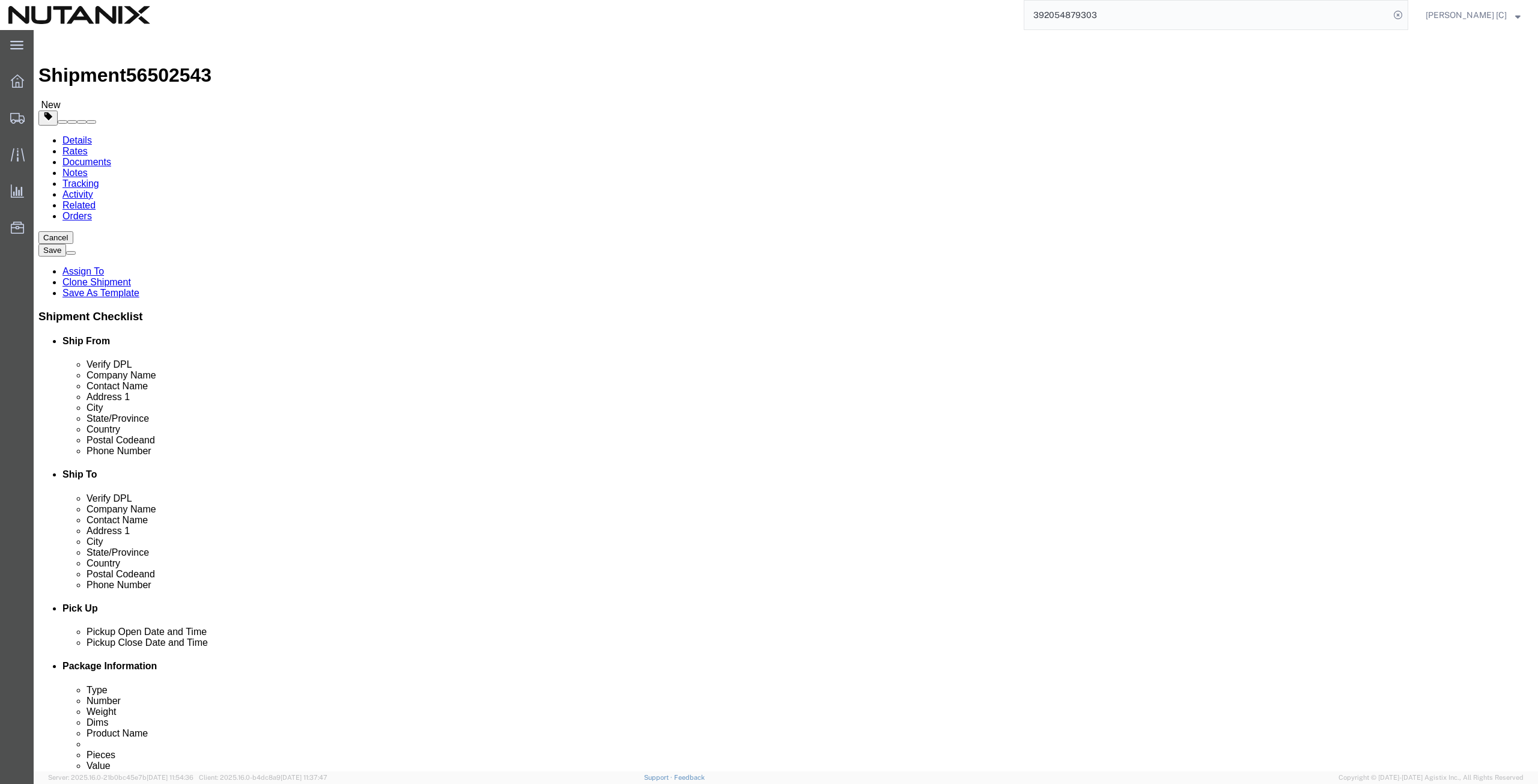
click div "Postal Code 75093"
paste input "8721"
type input "08721"
drag, startPoint x: 298, startPoint y: 406, endPoint x: 114, endPoint y: 384, distance: 185.3
click div "Location Select Select My Profile Location [GEOGRAPHIC_DATA] - [GEOGRAPHIC_DATA…"
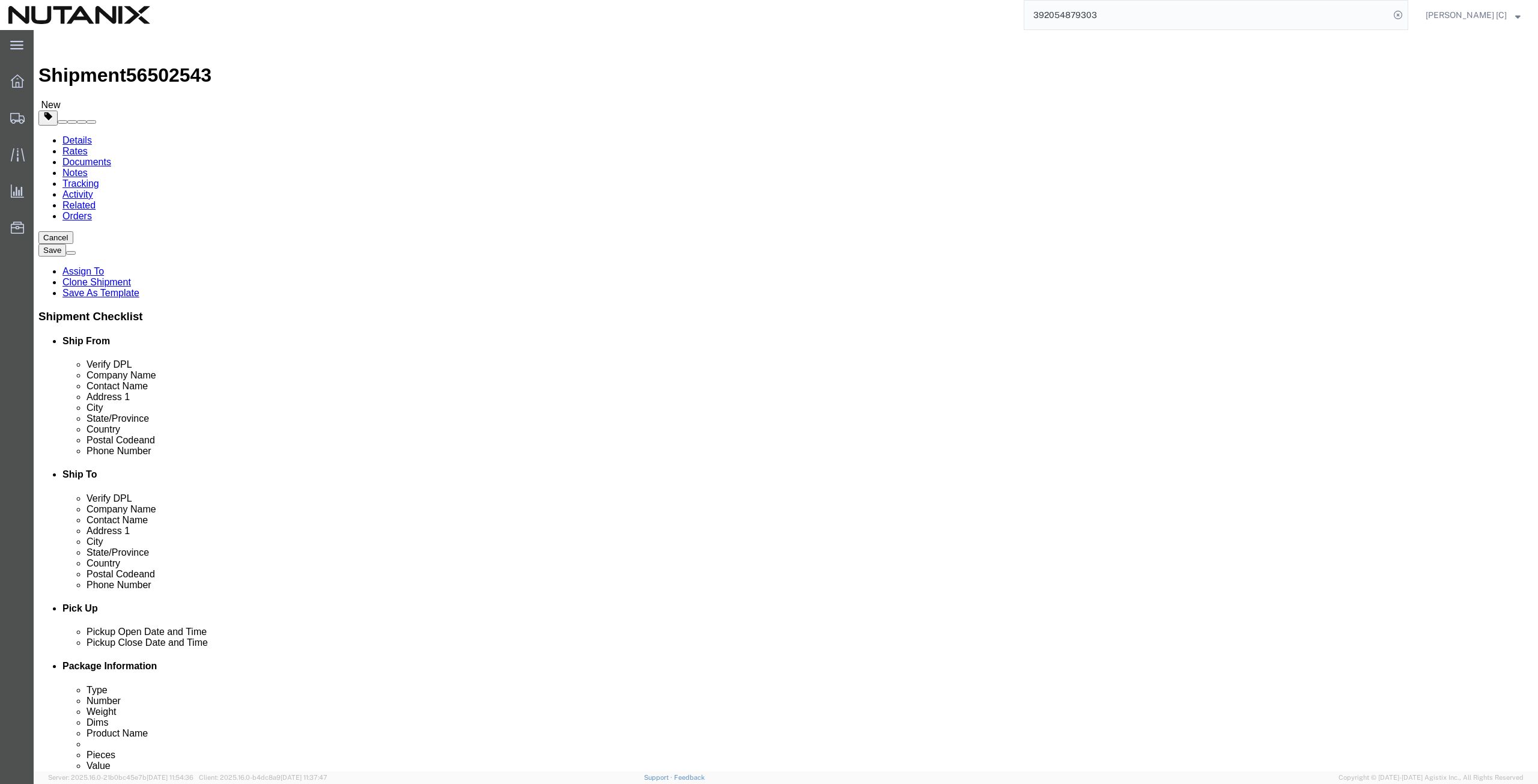
paste input "[PHONE_NUMBER]"
type input "[PHONE_NUMBER]"
drag, startPoint x: 359, startPoint y: 427, endPoint x: 5, endPoint y: 464, distance: 355.9
click div "Ship From Location Location Select Select My Profile Location [GEOGRAPHIC_DATA]…"
paste input "[PERSON_NAME][DOMAIN_NAME][EMAIL_ADDRESS][PERSON_NAME]"
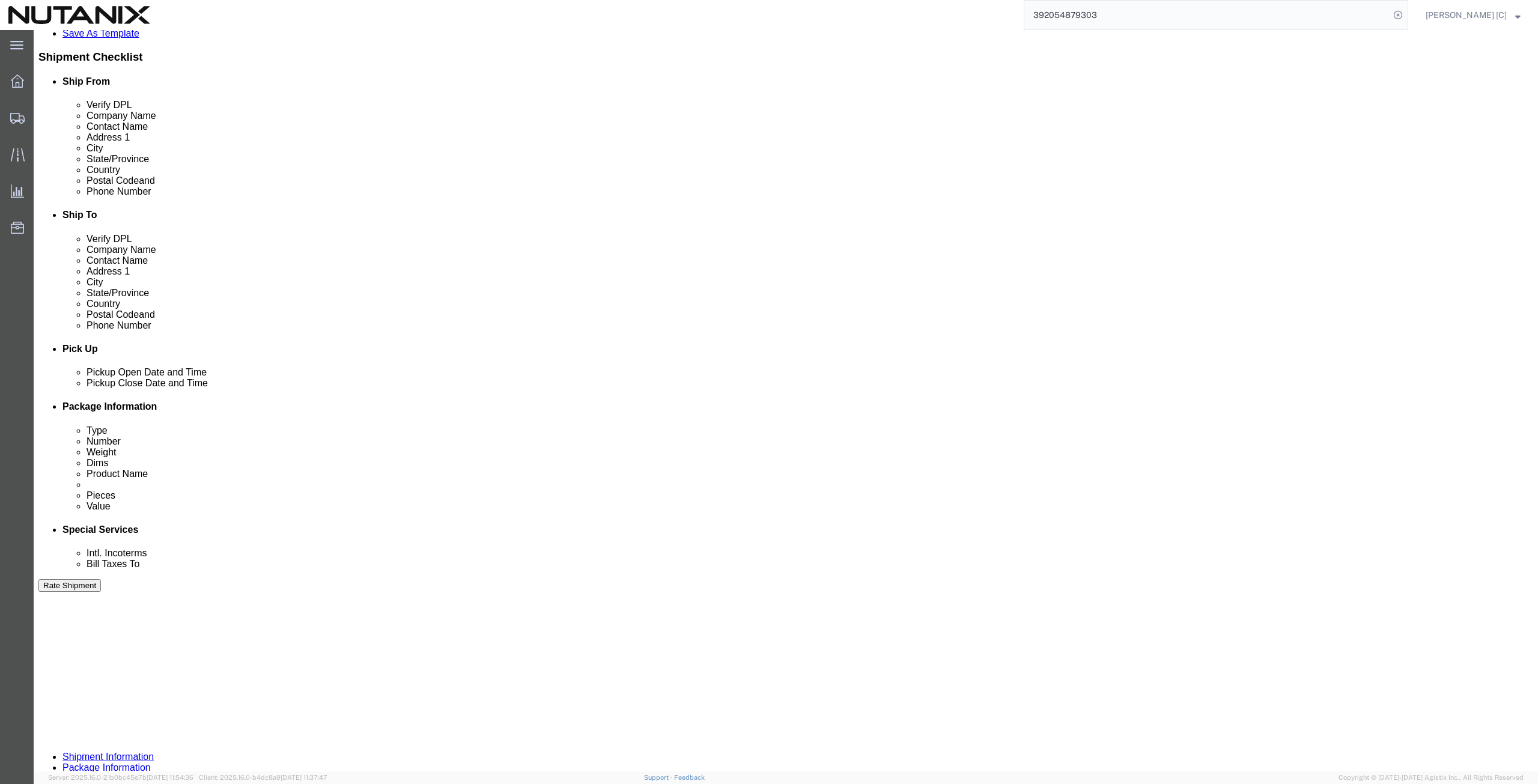
scroll to position [290, 0]
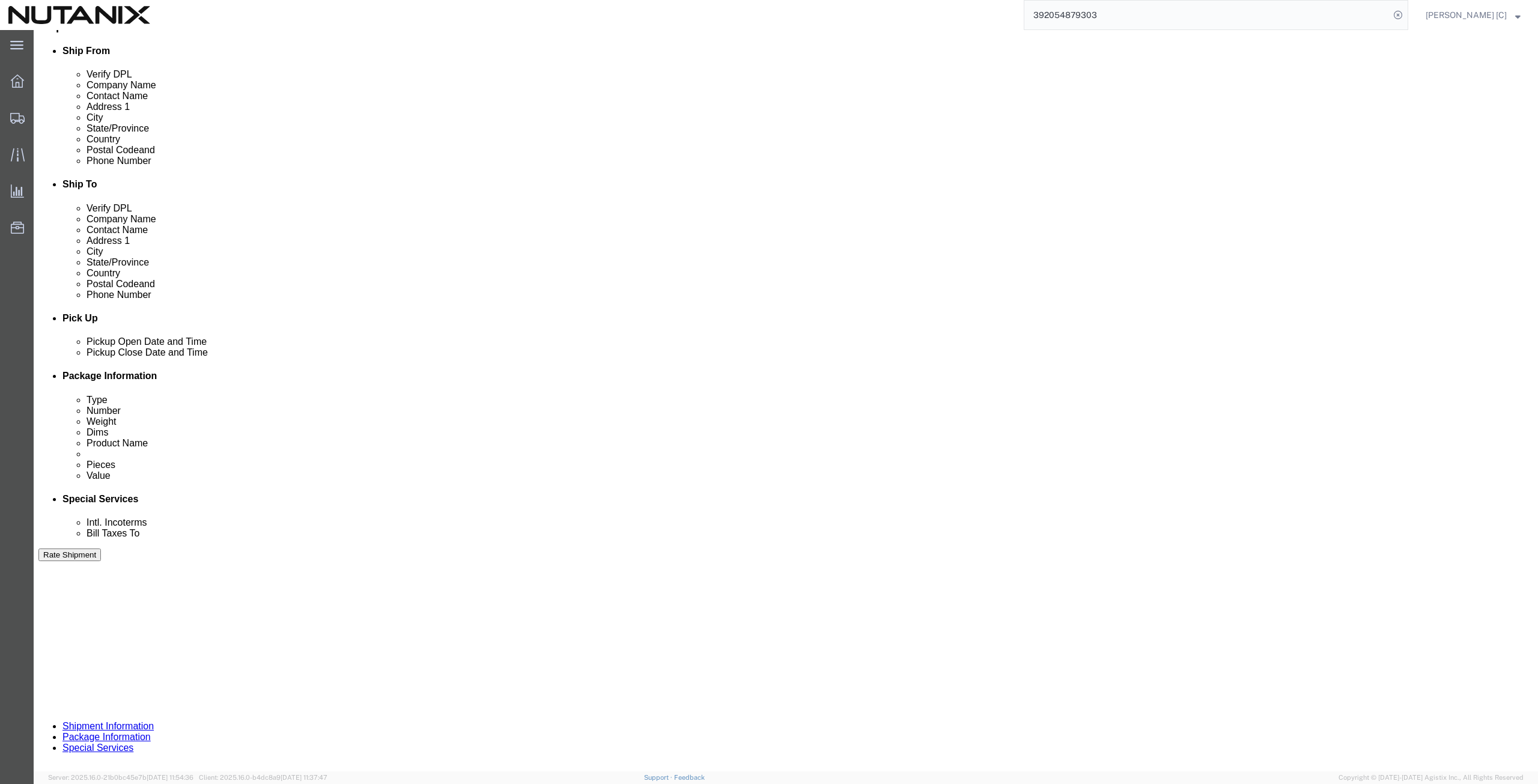
type input "[PERSON_NAME][DOMAIN_NAME][EMAIL_ADDRESS][PERSON_NAME][DOMAIN_NAME]"
click button "Continue"
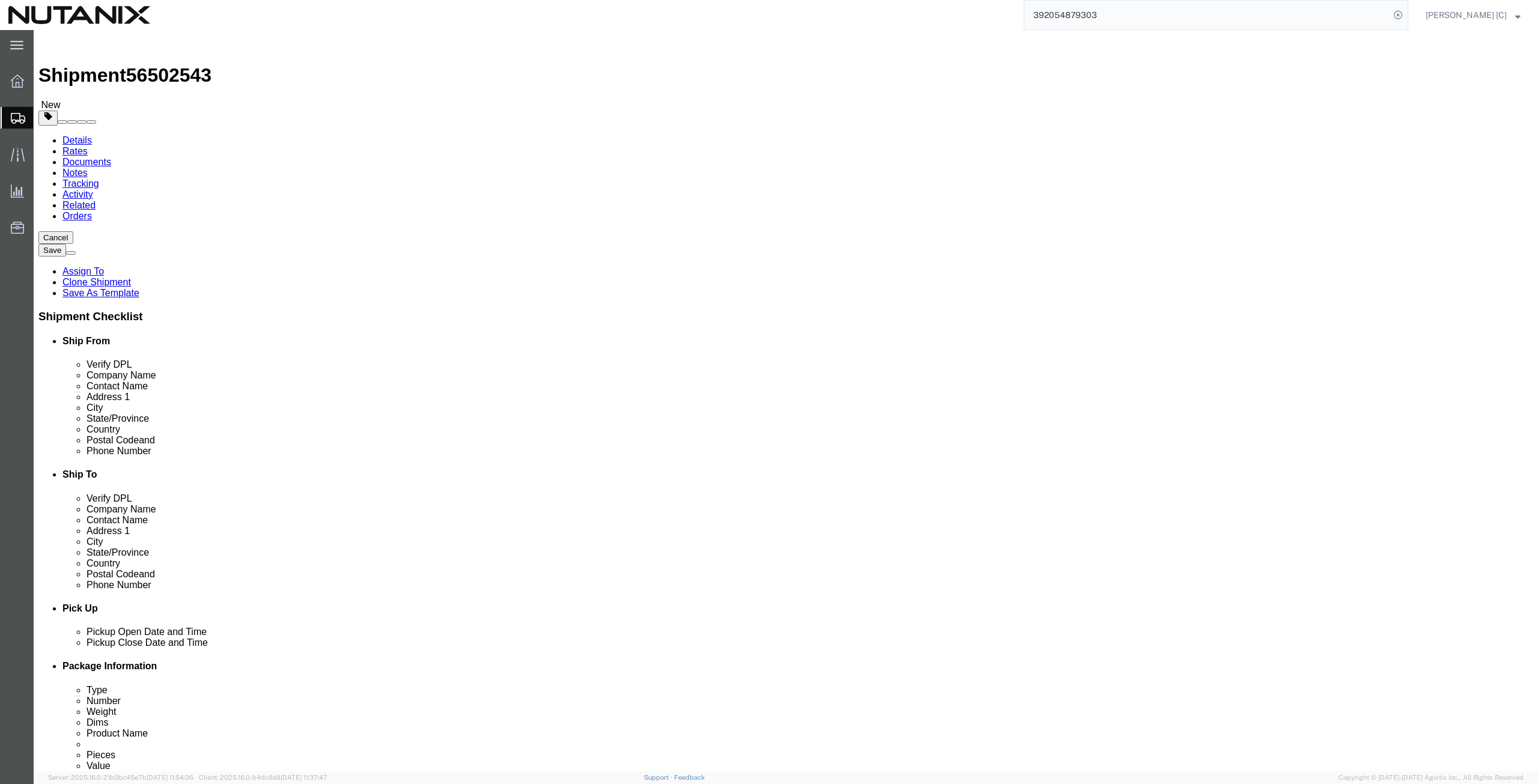
click dd "1.00 USD"
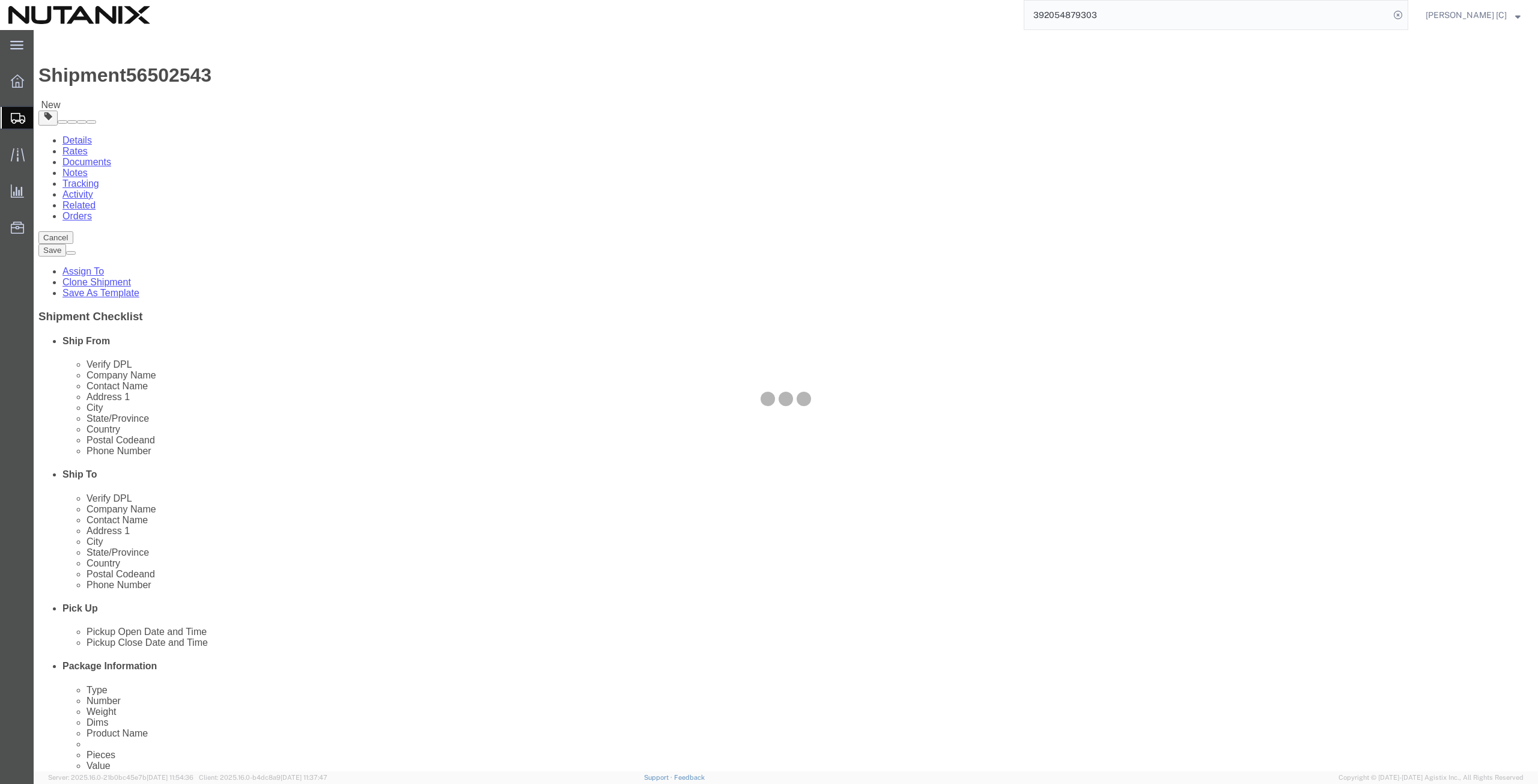
click div
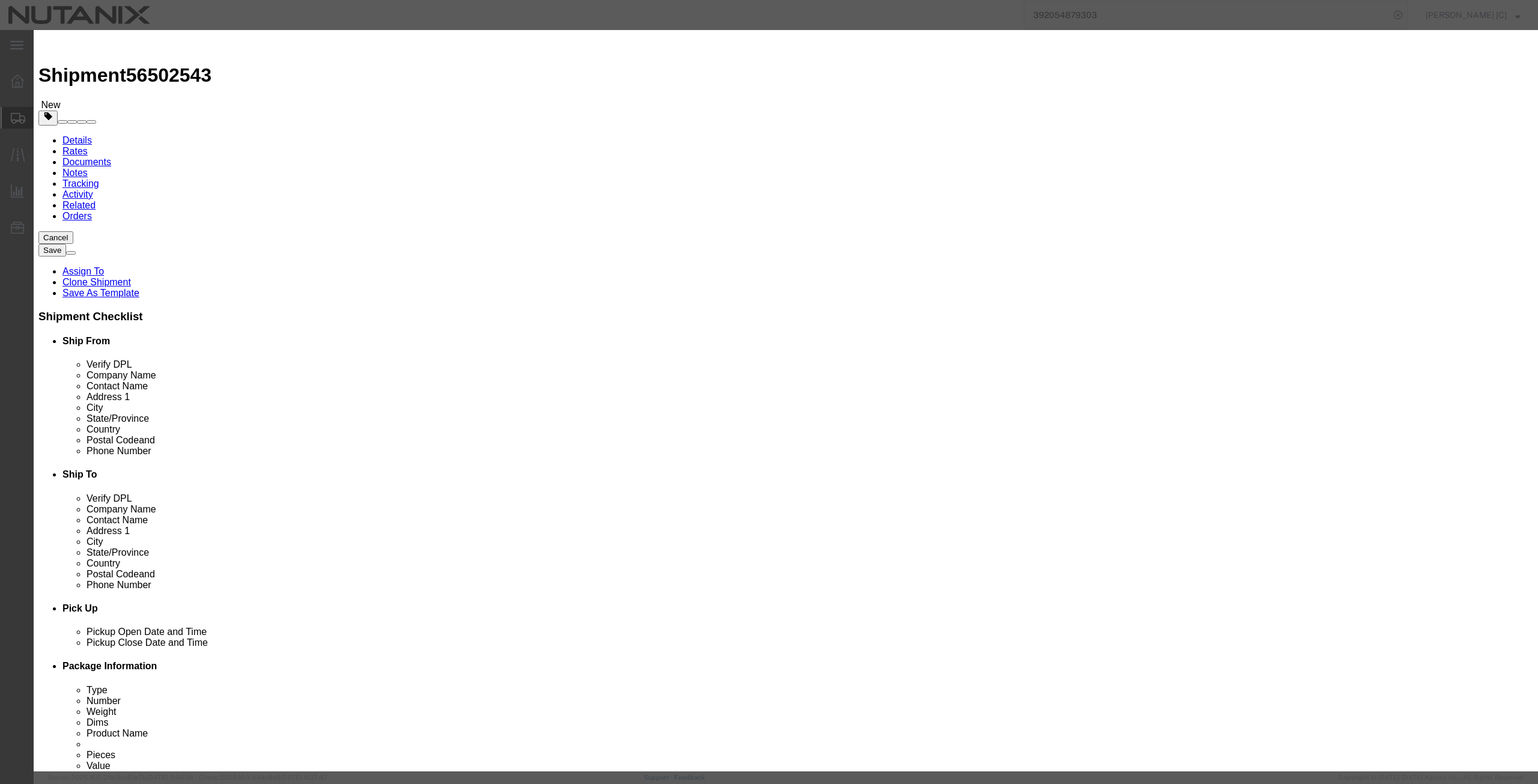
drag, startPoint x: 571, startPoint y: 140, endPoint x: 441, endPoint y: 161, distance: 131.7
click div "Product Name Mac Book Pro Pieces 1.00 Select Bag Barrels 100Board Feet Bottle B…"
type input "1000"
click div "Commodity library Product Name Mac Book Pro Pieces 1.00 Select Bag Barrels 100B…"
click button "Save & Close"
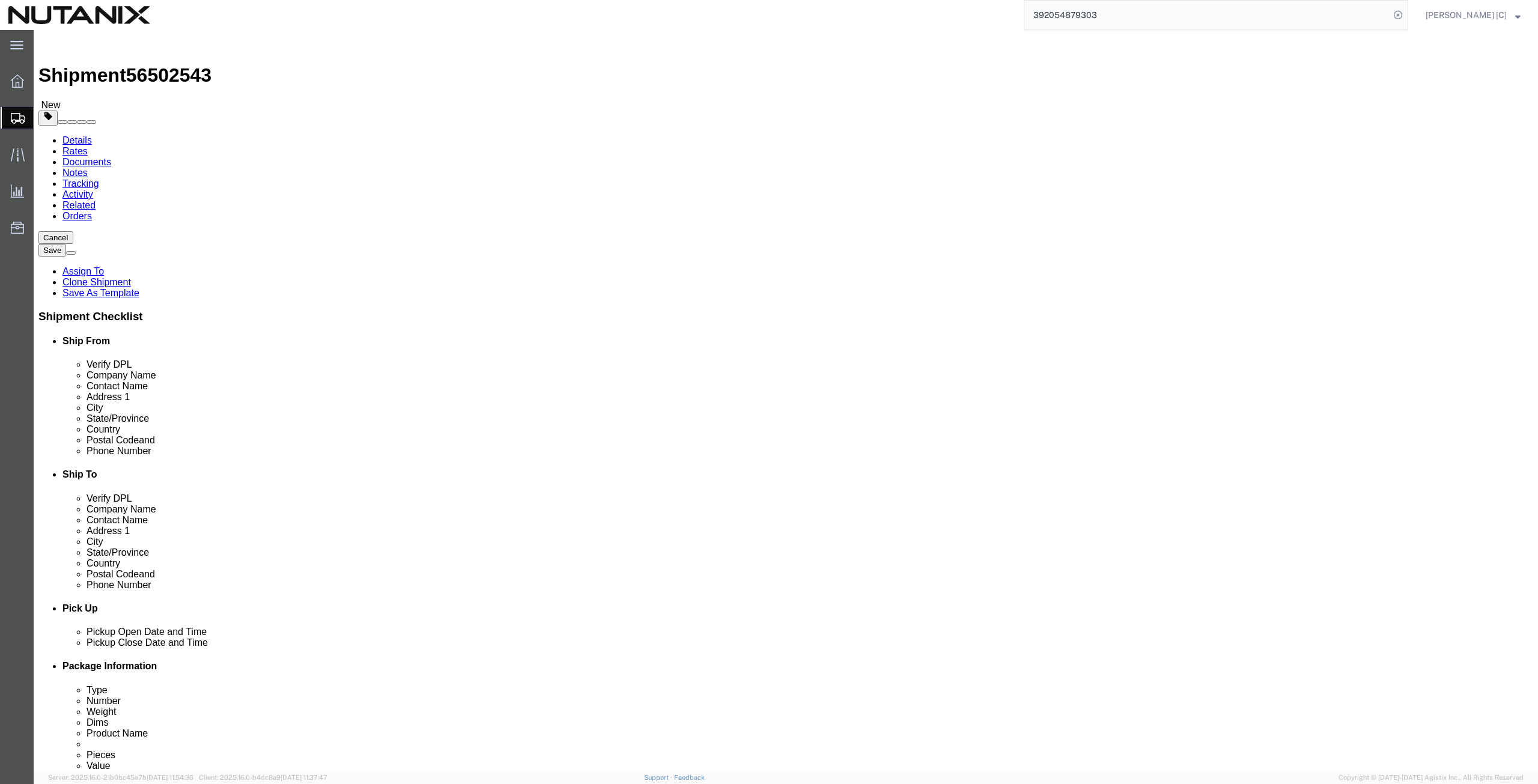
click button "Continue"
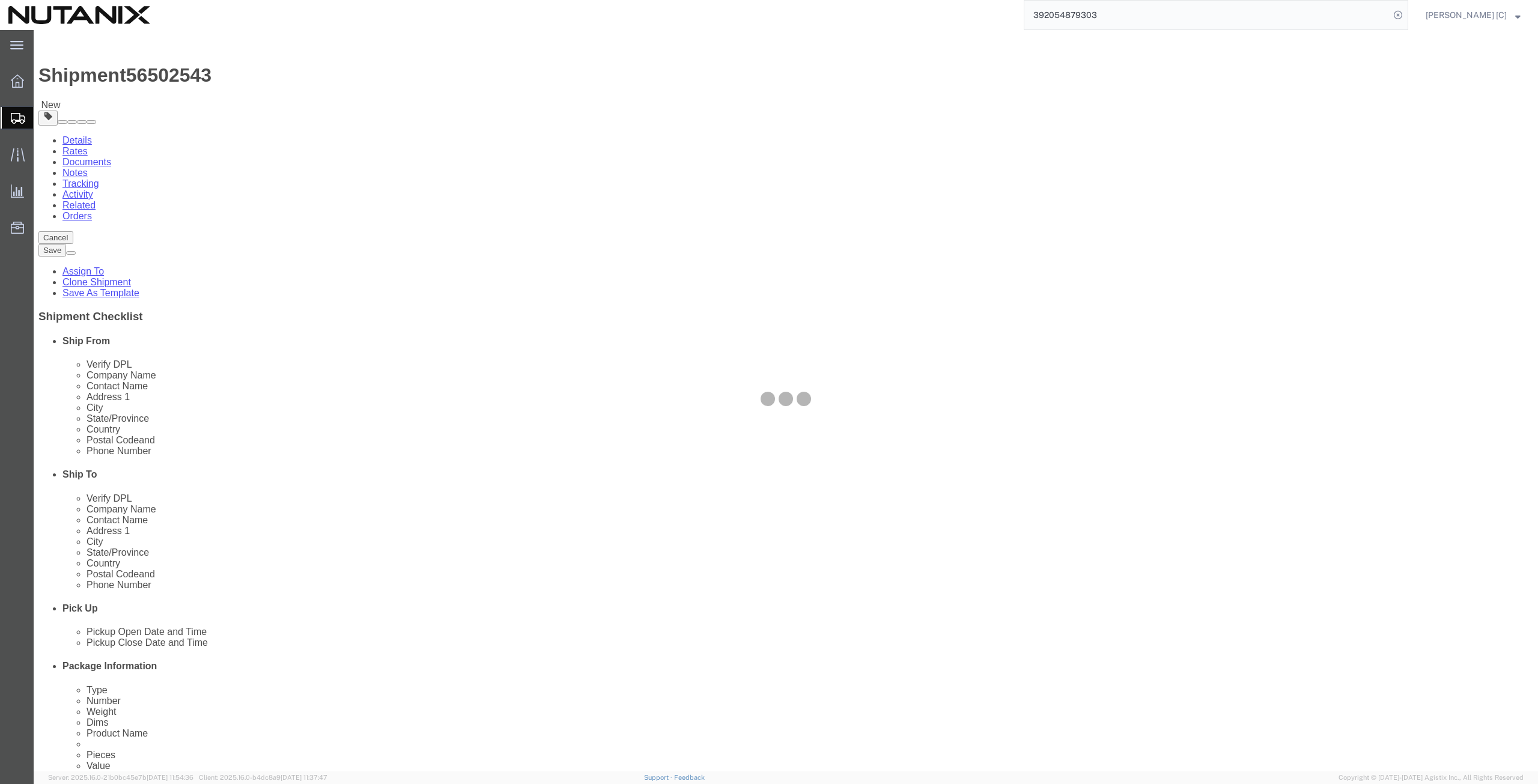
select select
select select "COSTCENTER"
select select "48694"
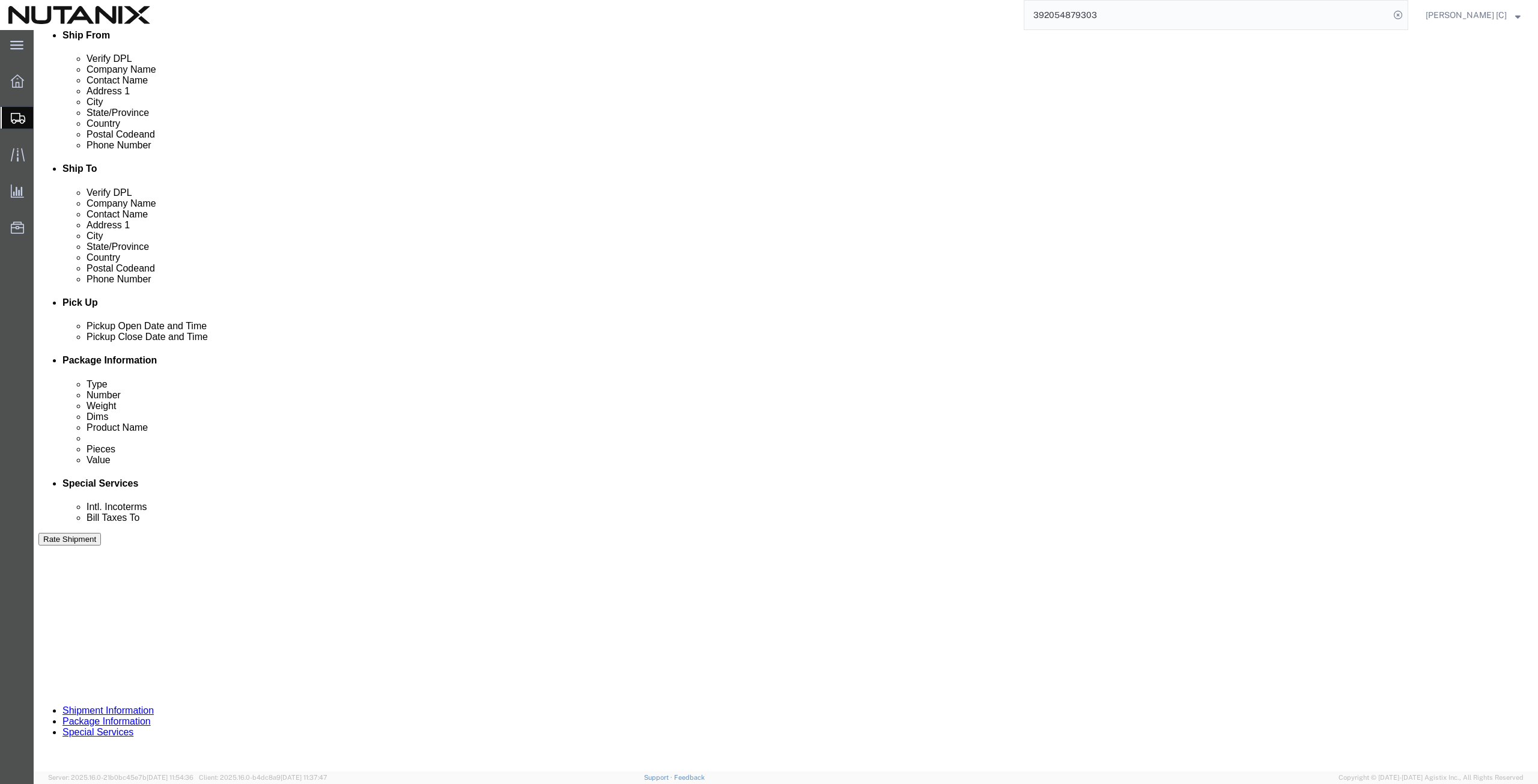
scroll to position [417, 0]
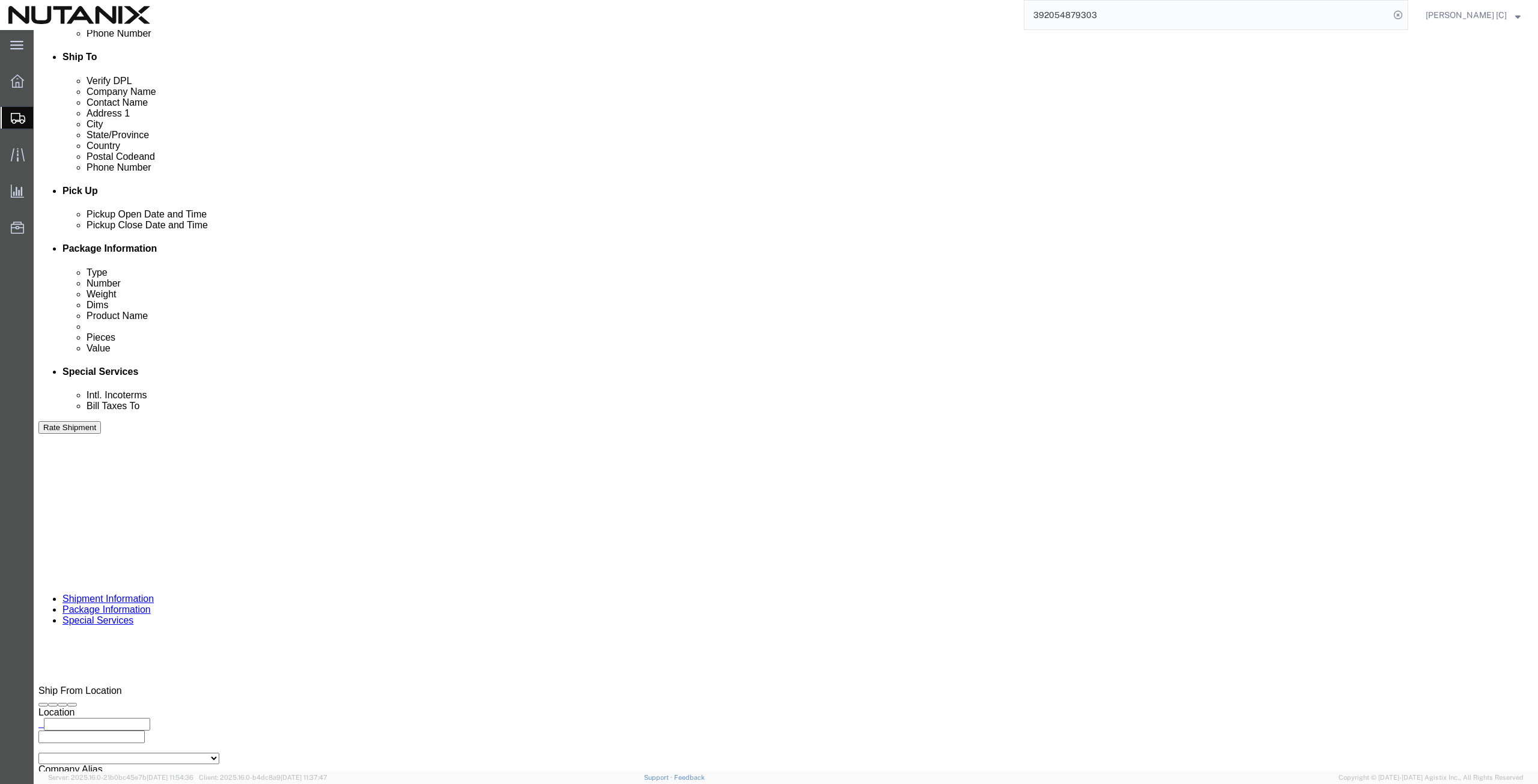
click button "Rate Shipment"
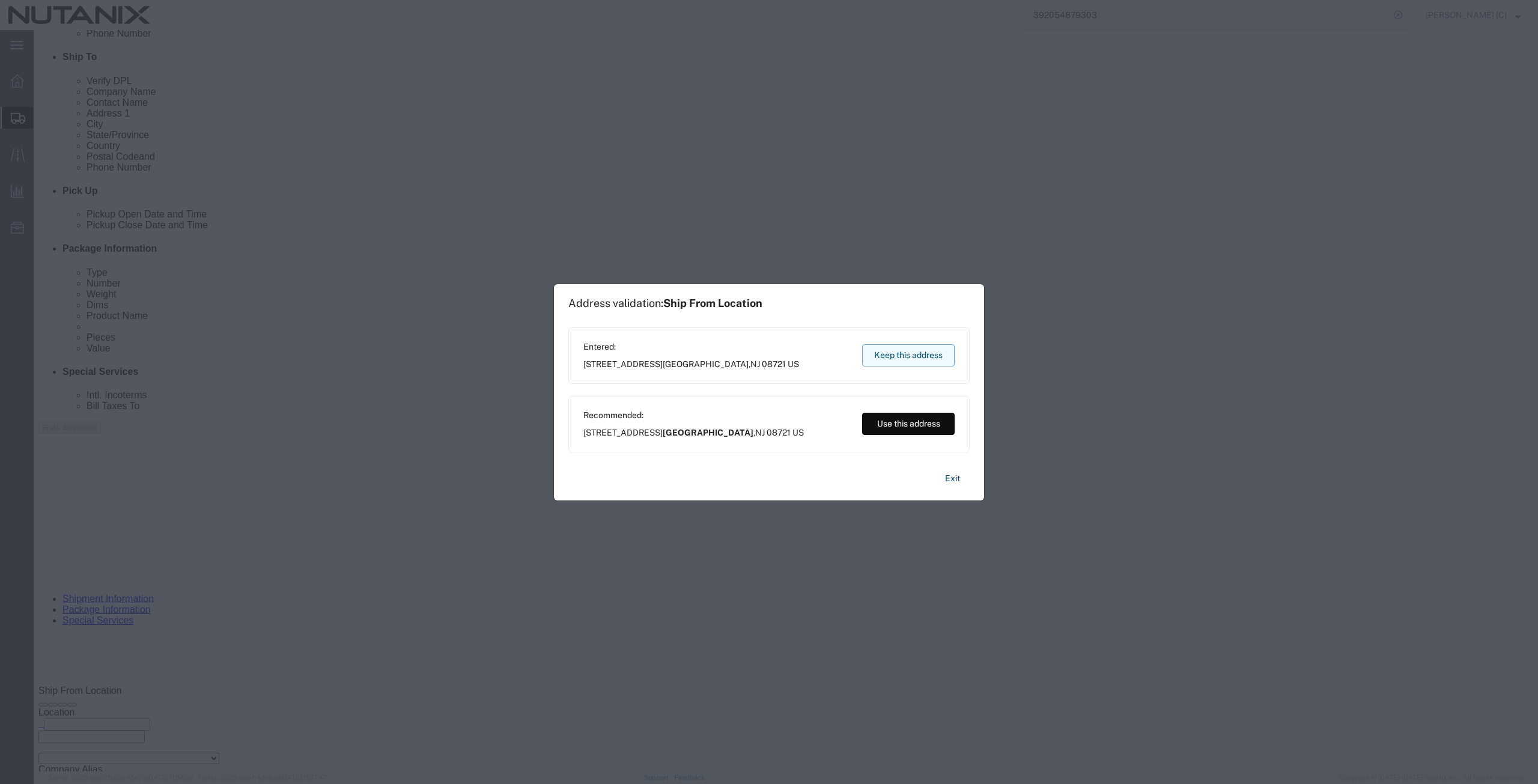
click at [914, 350] on button "Keep this address" at bounding box center [909, 355] width 93 height 22
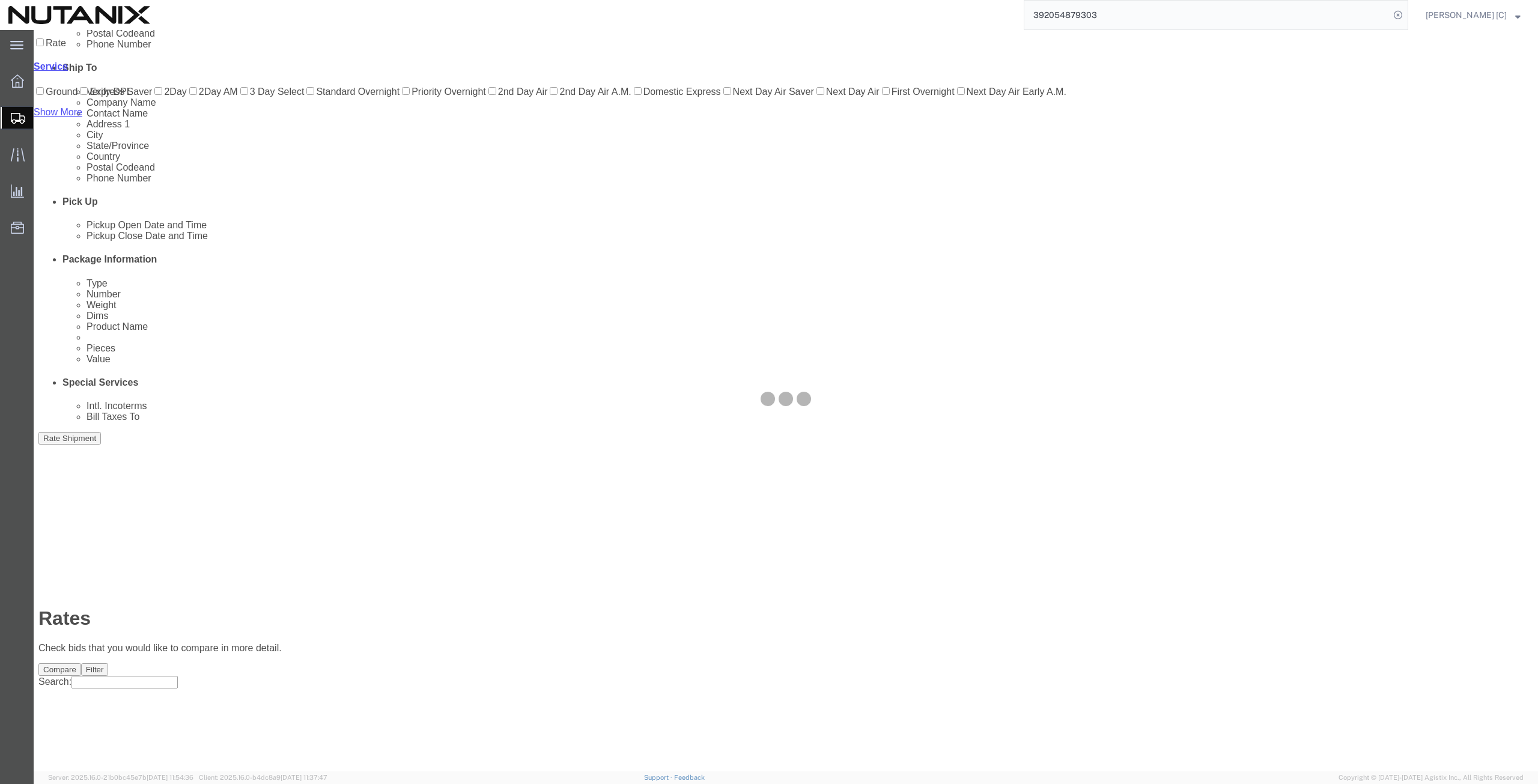
scroll to position [0, 0]
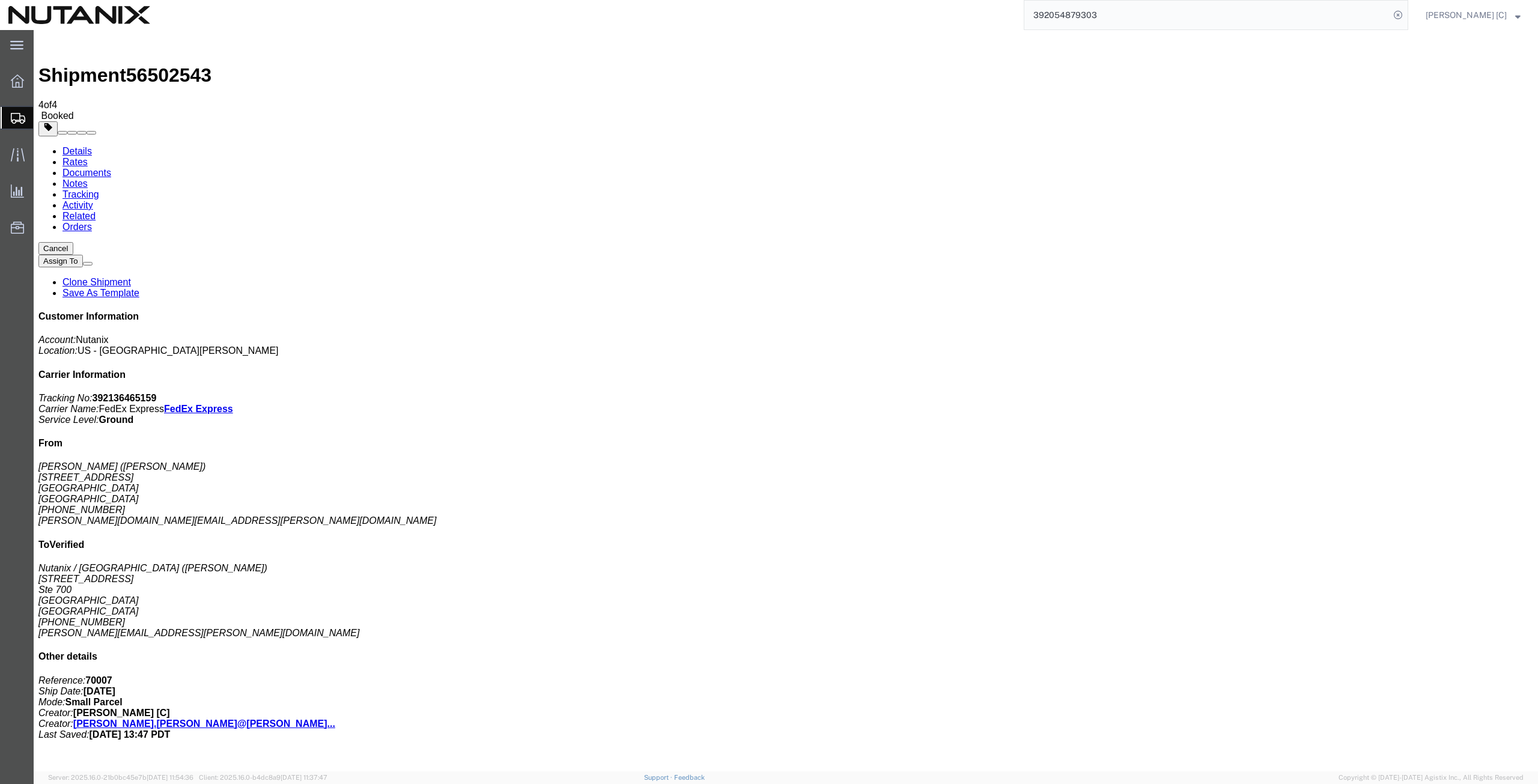
drag, startPoint x: 1027, startPoint y: 7, endPoint x: 972, endPoint y: 5, distance: 55.0
click at [972, 5] on div "392054879303" at bounding box center [783, 15] width 1249 height 30
paste input "1997453601"
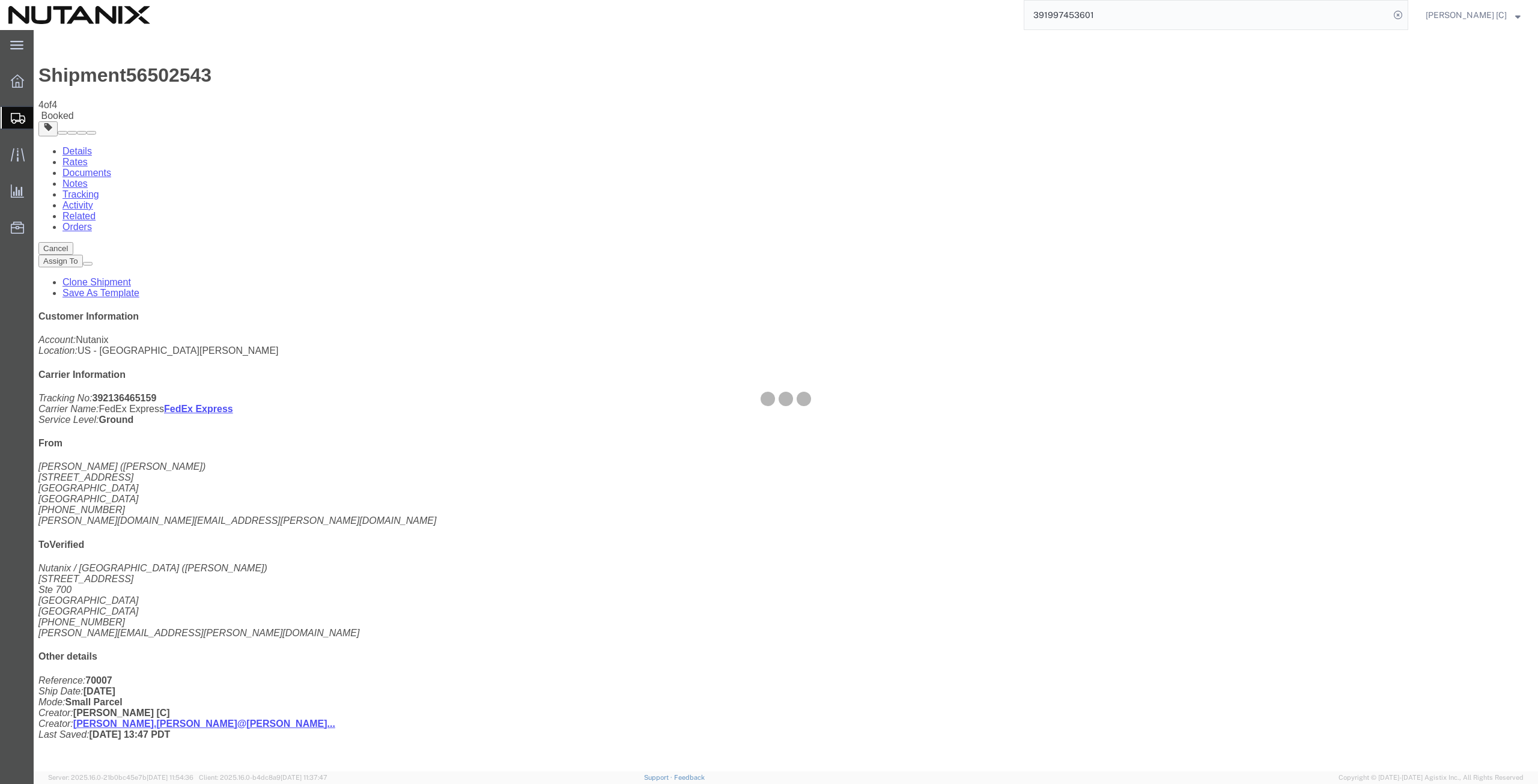
click at [1124, 12] on input "391997453601" at bounding box center [1207, 15] width 365 height 29
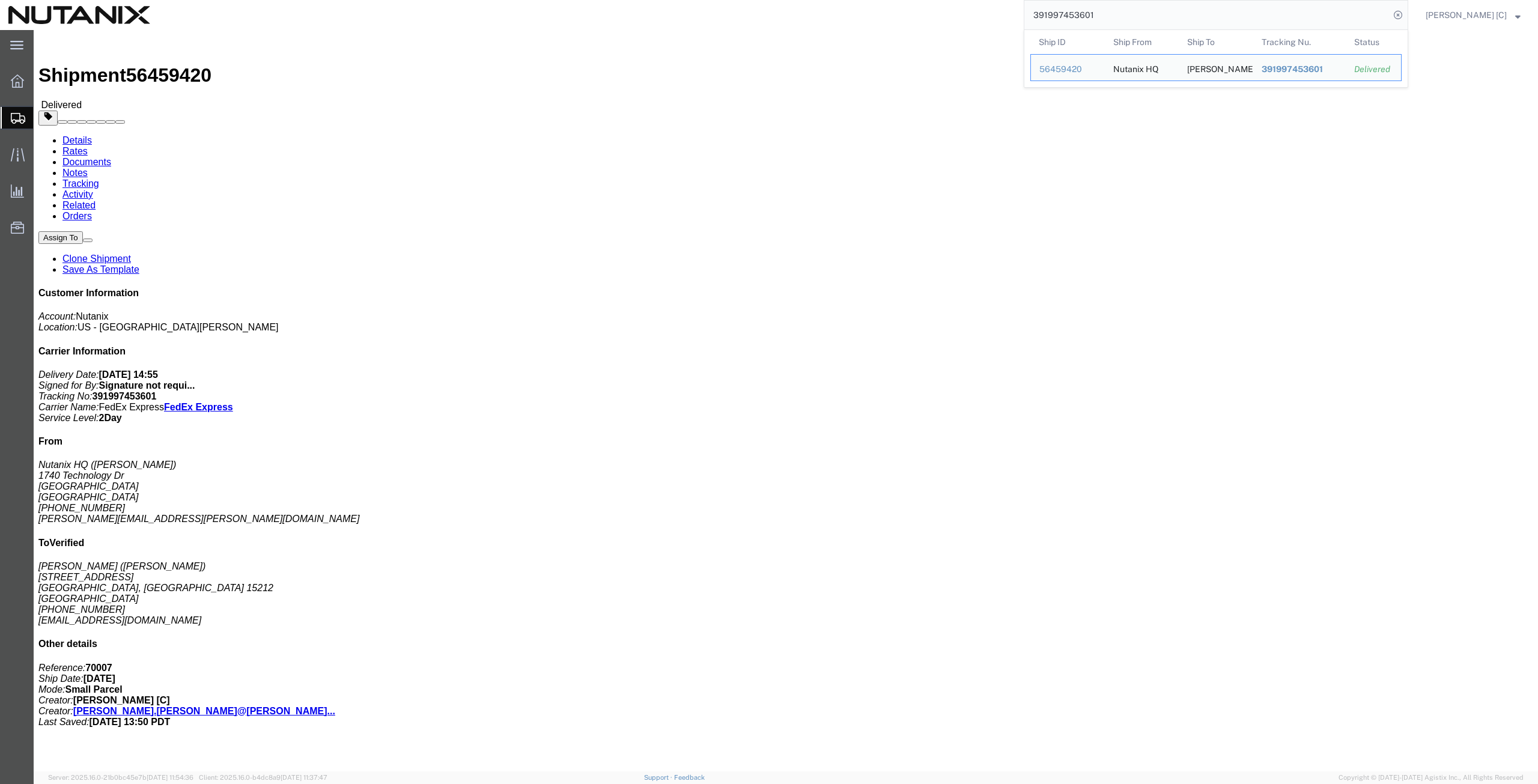
drag, startPoint x: 1102, startPoint y: 12, endPoint x: 969, endPoint y: 12, distance: 133.0
click at [969, 12] on div "391997453601 Ship ID Ship From Ship To Tracking Nu. Status Ship ID 56459420 Shi…" at bounding box center [783, 15] width 1249 height 30
paste input "8835530"
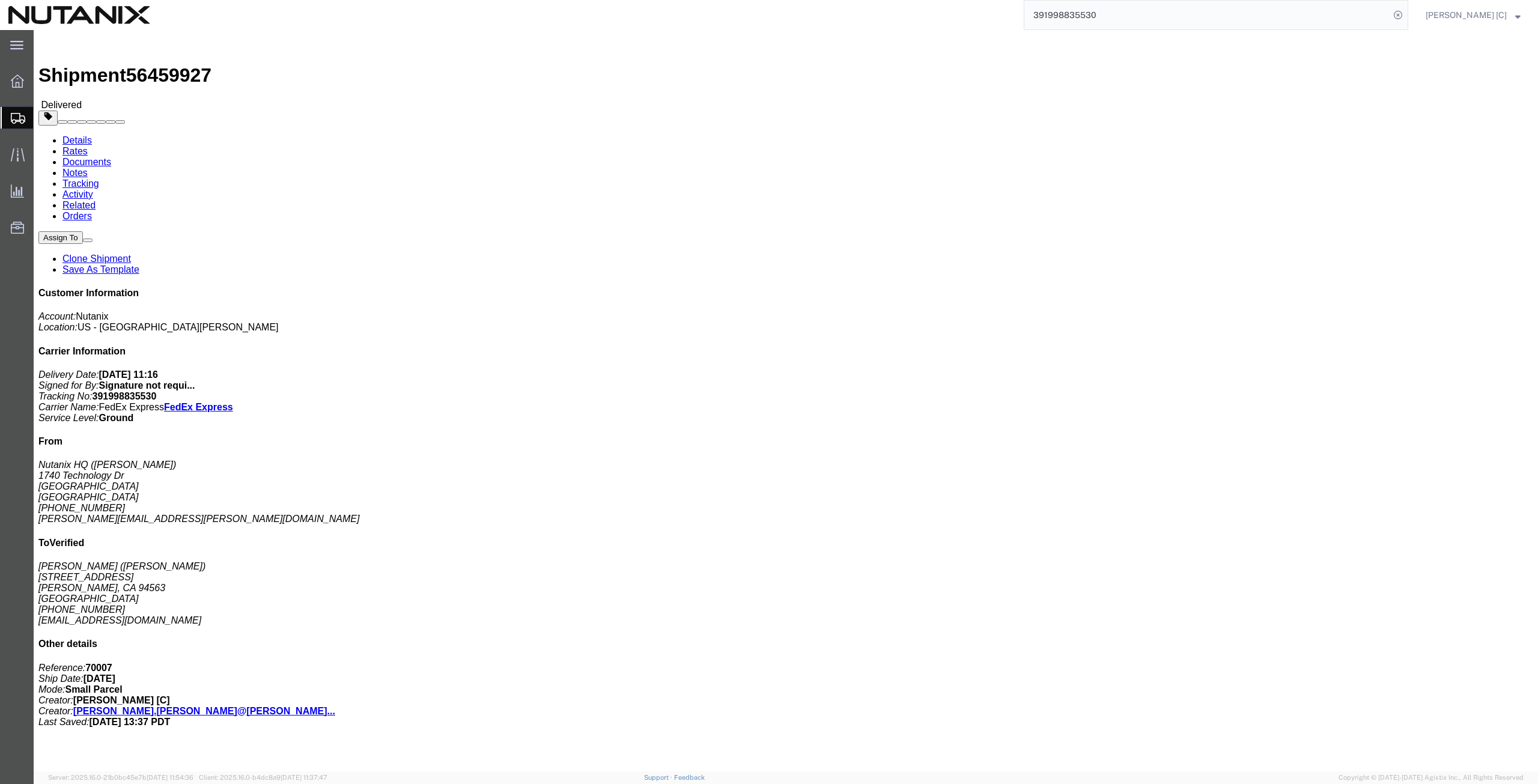
drag, startPoint x: 1118, startPoint y: 14, endPoint x: 771, endPoint y: 23, distance: 347.1
click at [771, 23] on div "391998835530" at bounding box center [783, 15] width 1249 height 30
paste input "200553336"
drag, startPoint x: 1119, startPoint y: 16, endPoint x: 742, endPoint y: 9, distance: 377.1
drag, startPoint x: 1115, startPoint y: 12, endPoint x: 883, endPoint y: 26, distance: 232.4
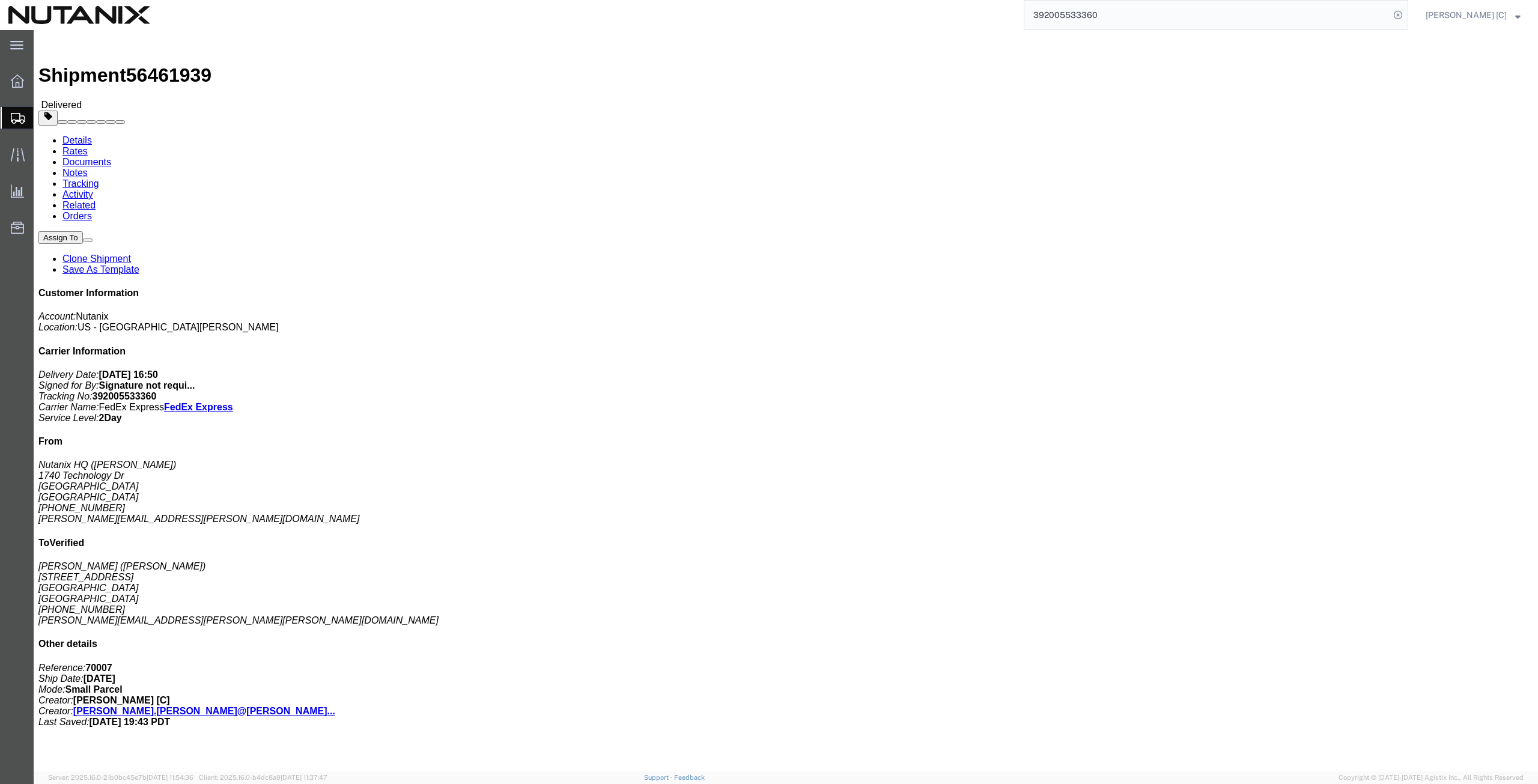
click at [883, 25] on div "392005533360" at bounding box center [783, 15] width 1249 height 30
paste input "34839948"
type input "392034839948"
